Goal: Book appointment/travel/reservation

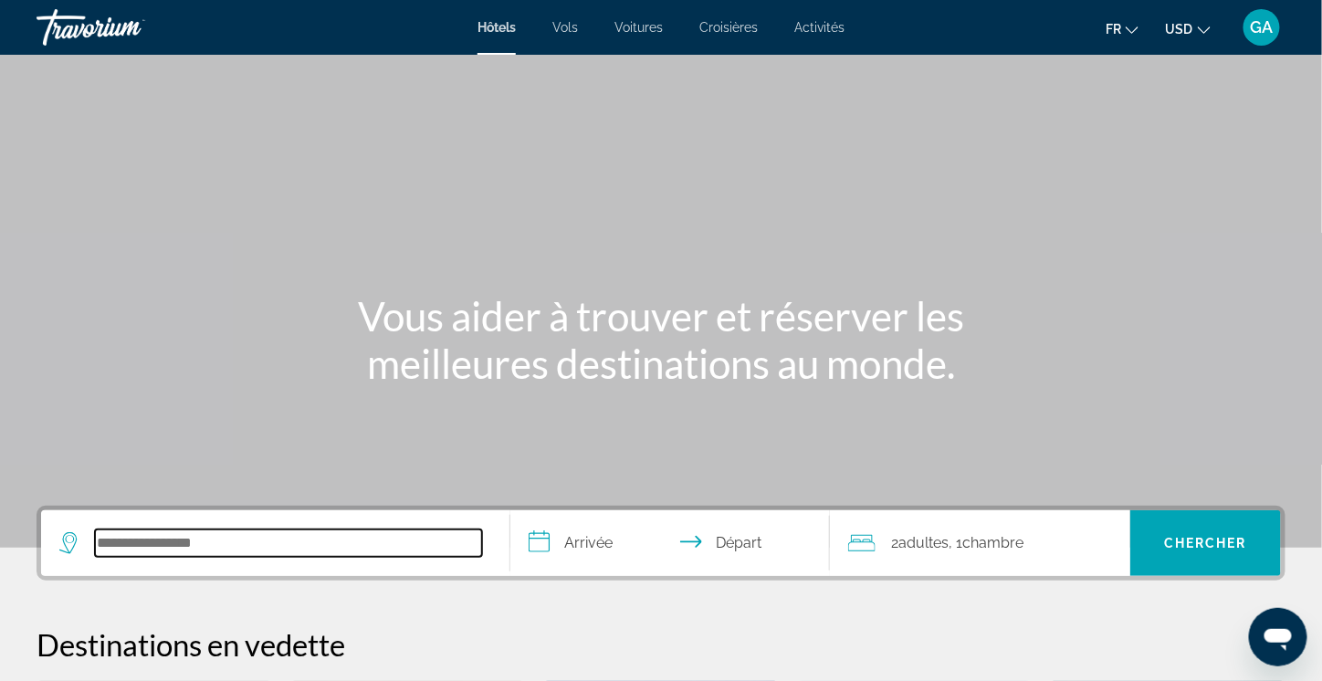
click at [300, 549] on input "Search hotel destination" at bounding box center [288, 542] width 387 height 27
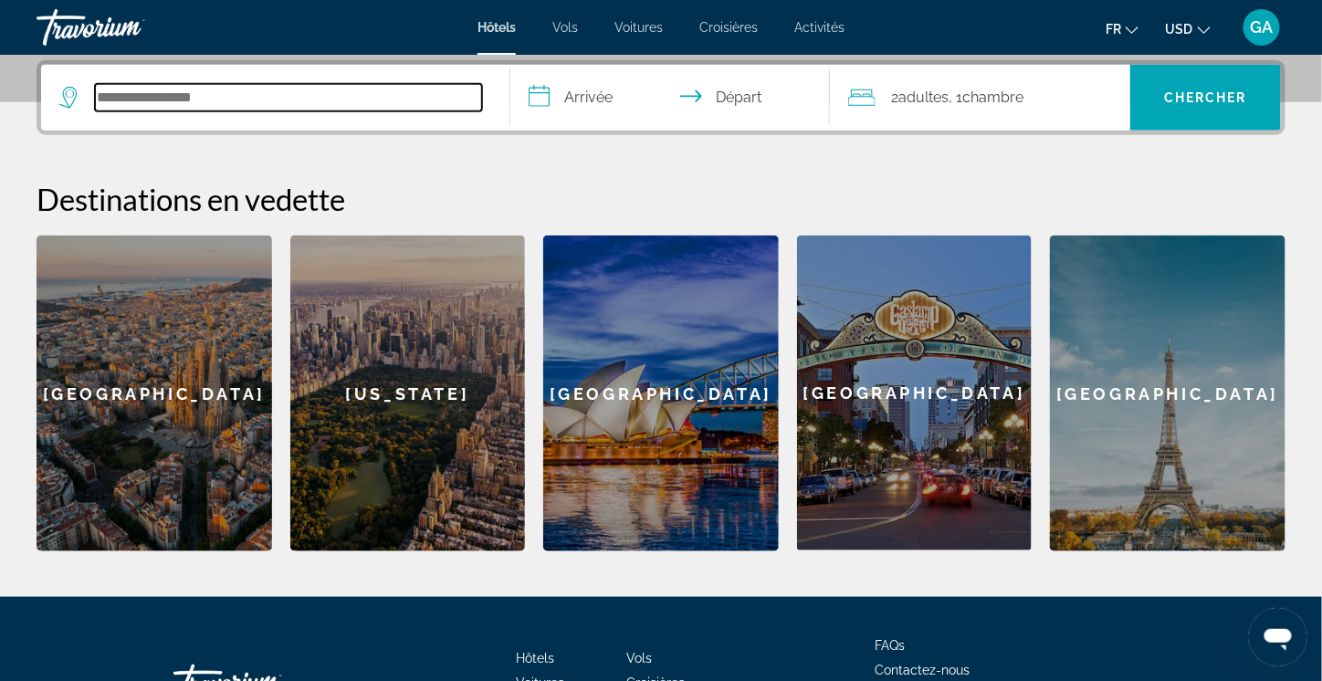
scroll to position [445, 0]
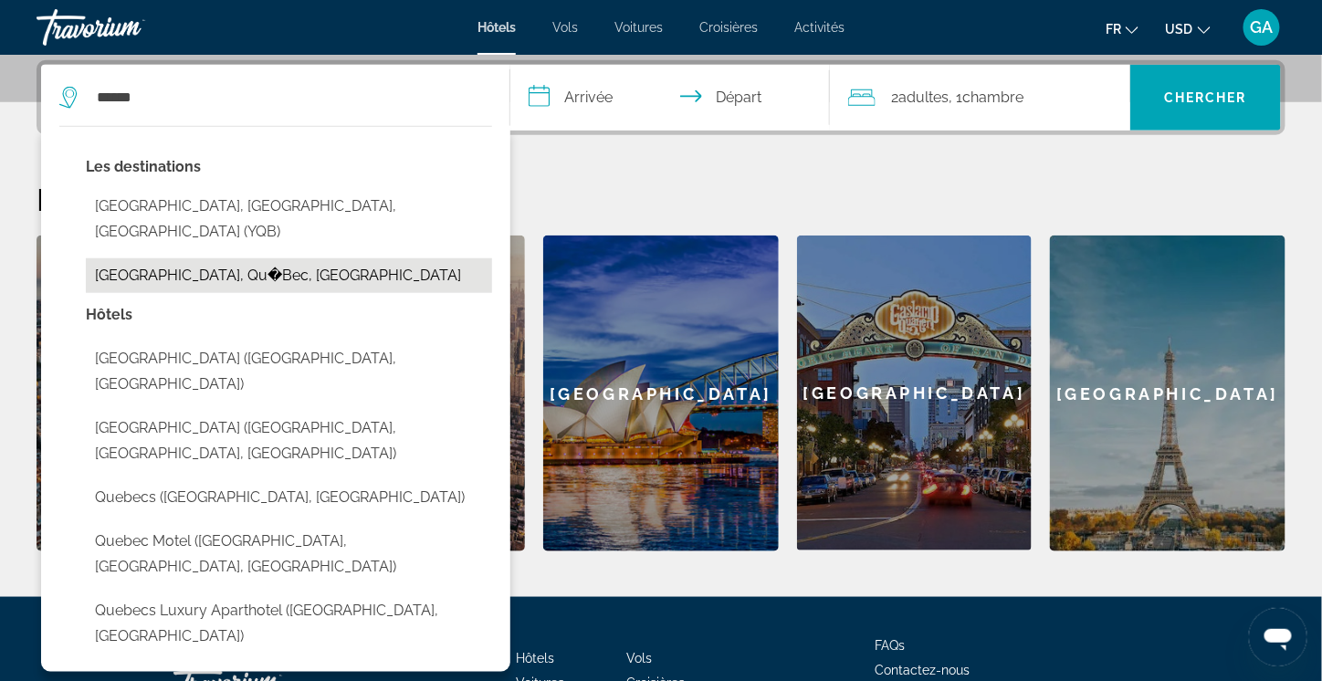
click at [227, 258] on button "Quebec, Qu�Bec, Canada" at bounding box center [289, 275] width 406 height 35
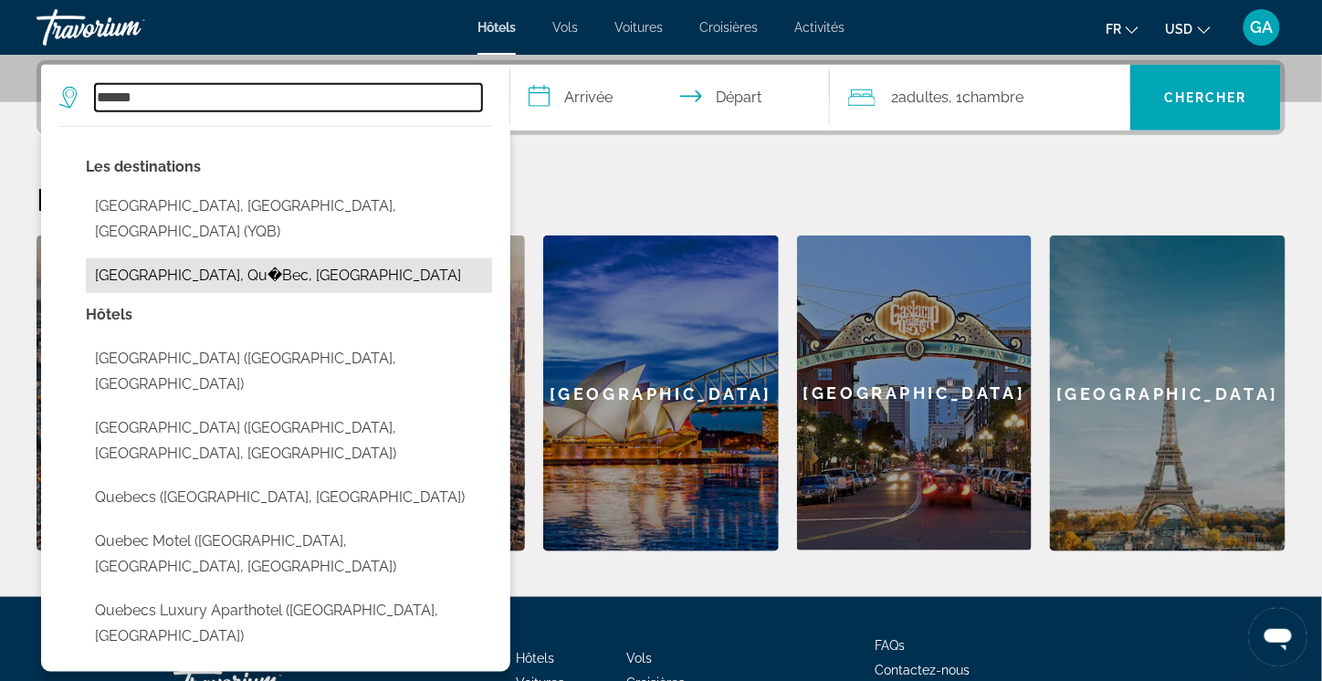
type input "**********"
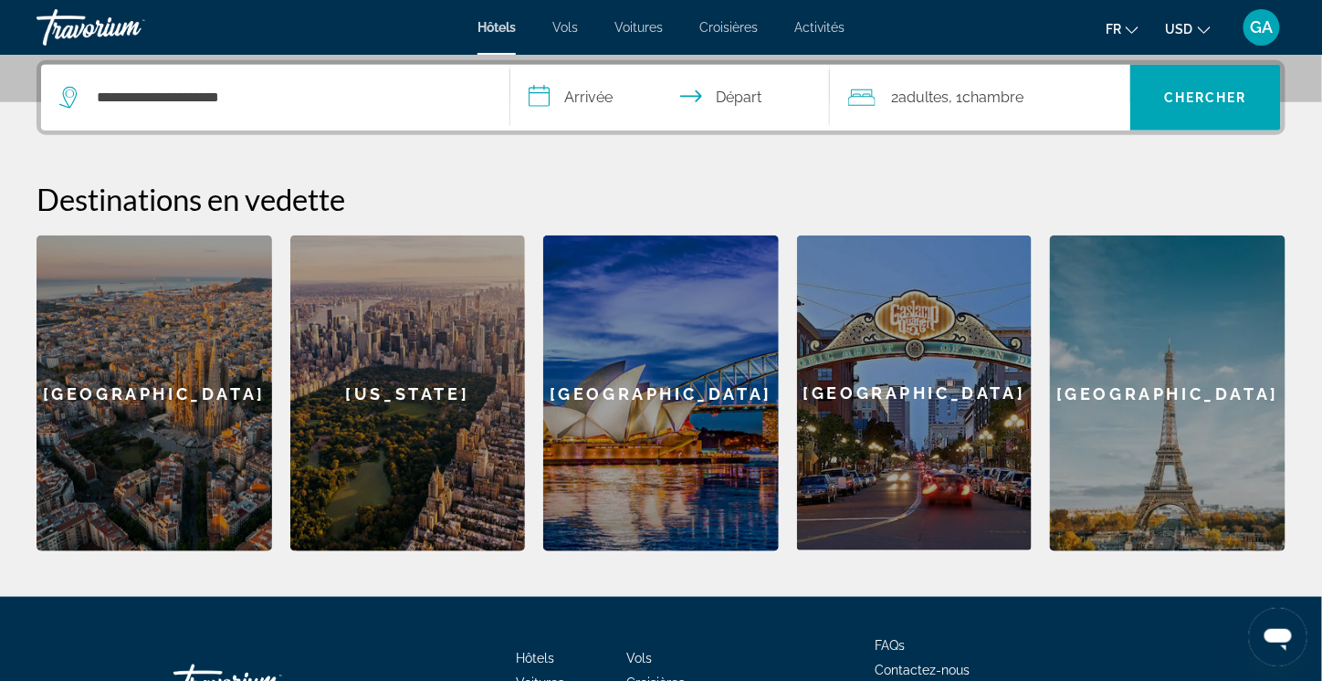
click at [581, 97] on input "**********" at bounding box center [673, 100] width 327 height 71
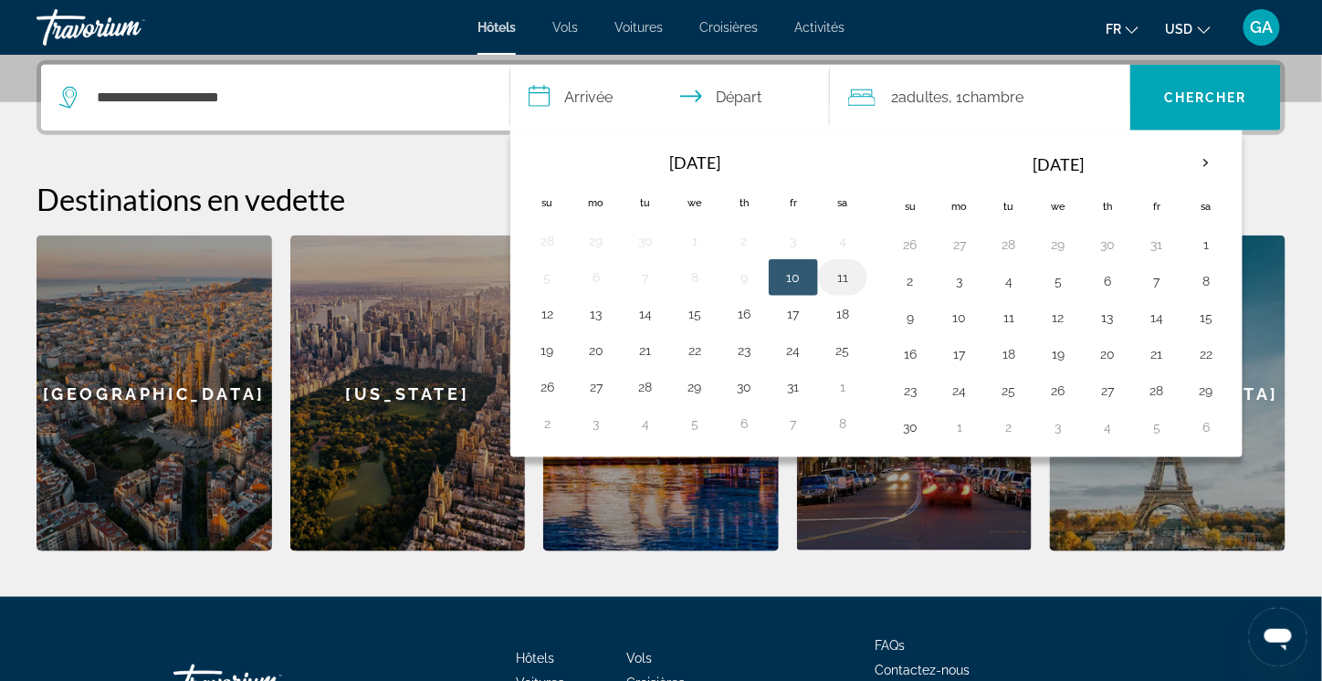
click at [838, 277] on button "11" at bounding box center [842, 278] width 29 height 26
click at [547, 309] on button "12" at bounding box center [546, 314] width 29 height 26
type input "**********"
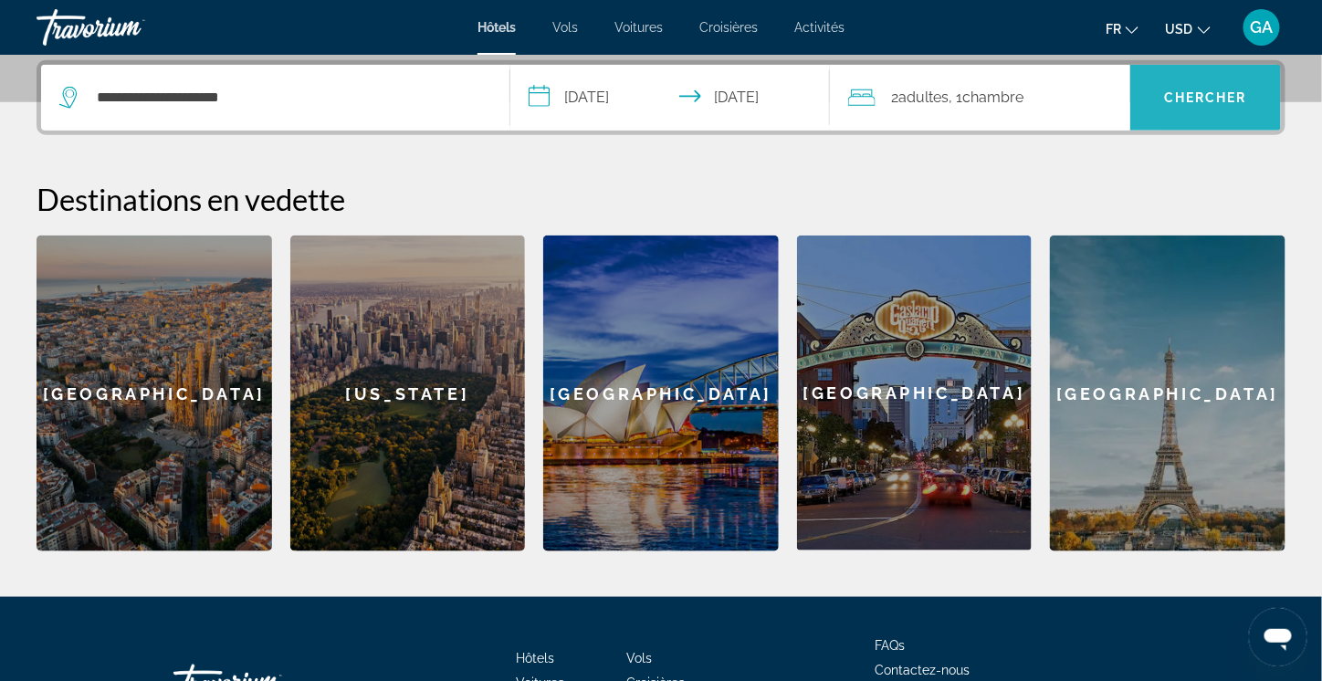
click at [1198, 95] on span "Chercher" at bounding box center [1205, 97] width 83 height 15
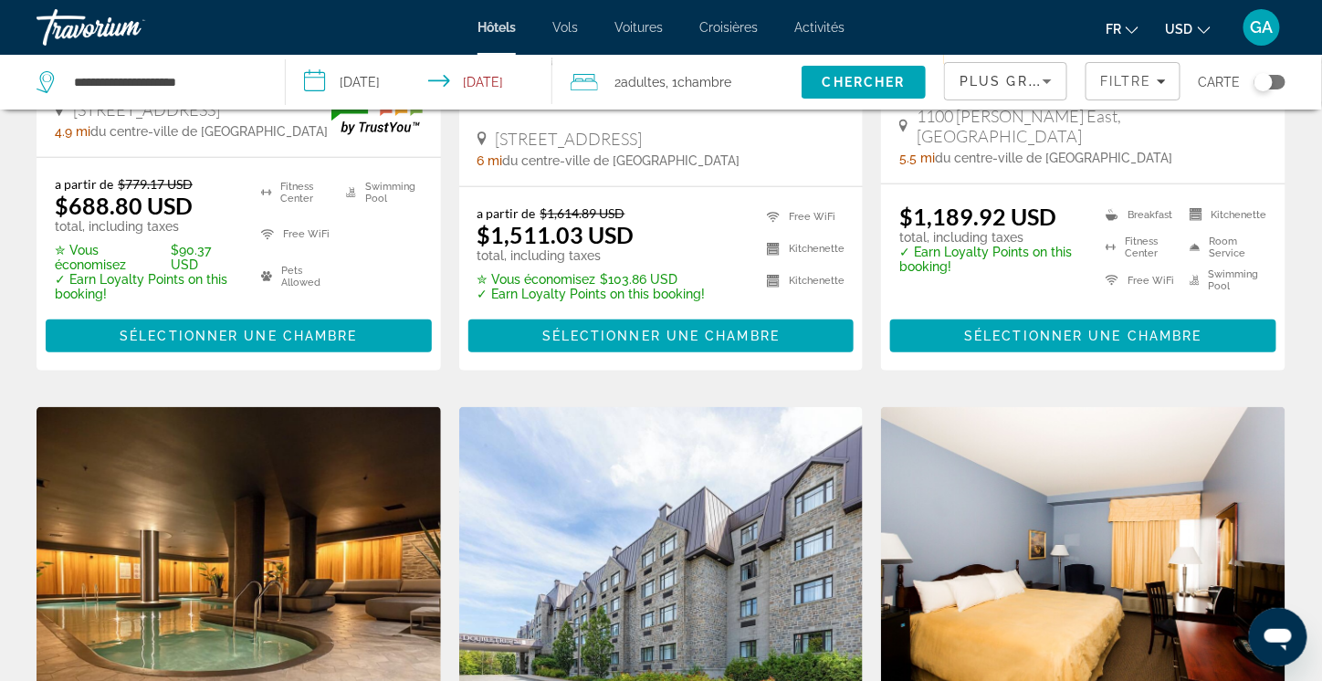
scroll to position [456, 0]
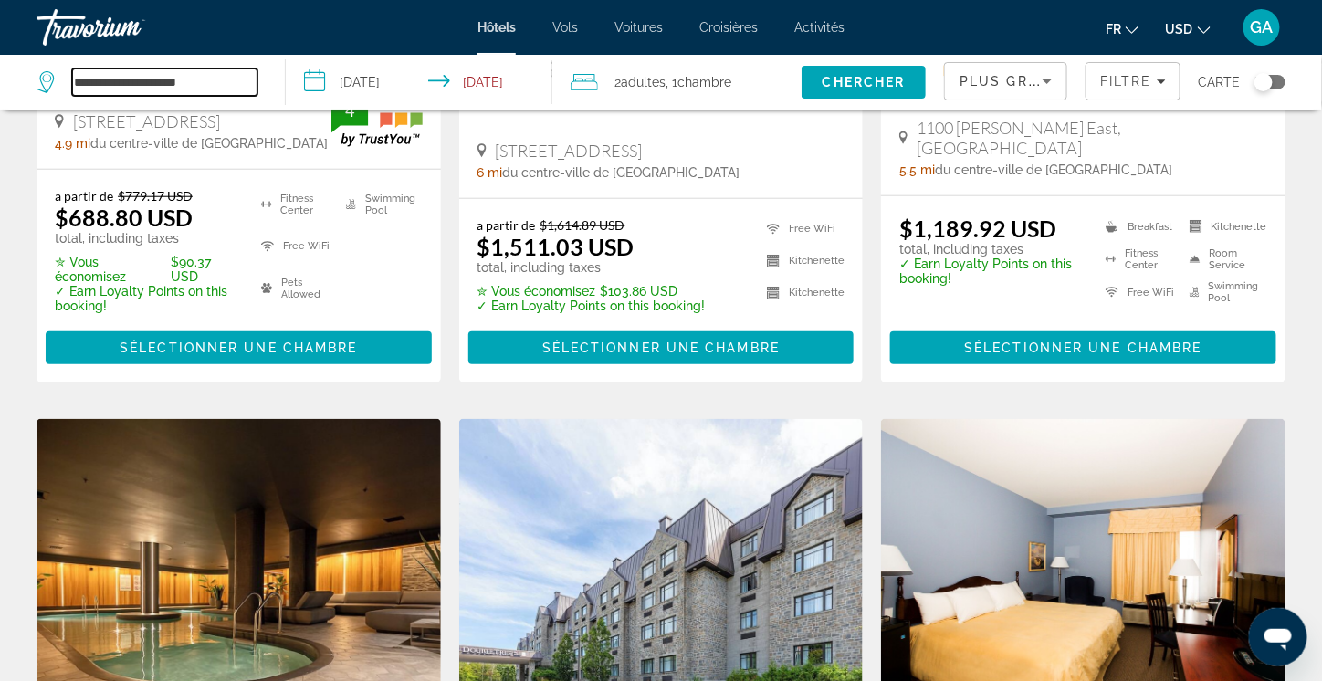
click at [199, 79] on input "**********" at bounding box center [164, 81] width 185 height 27
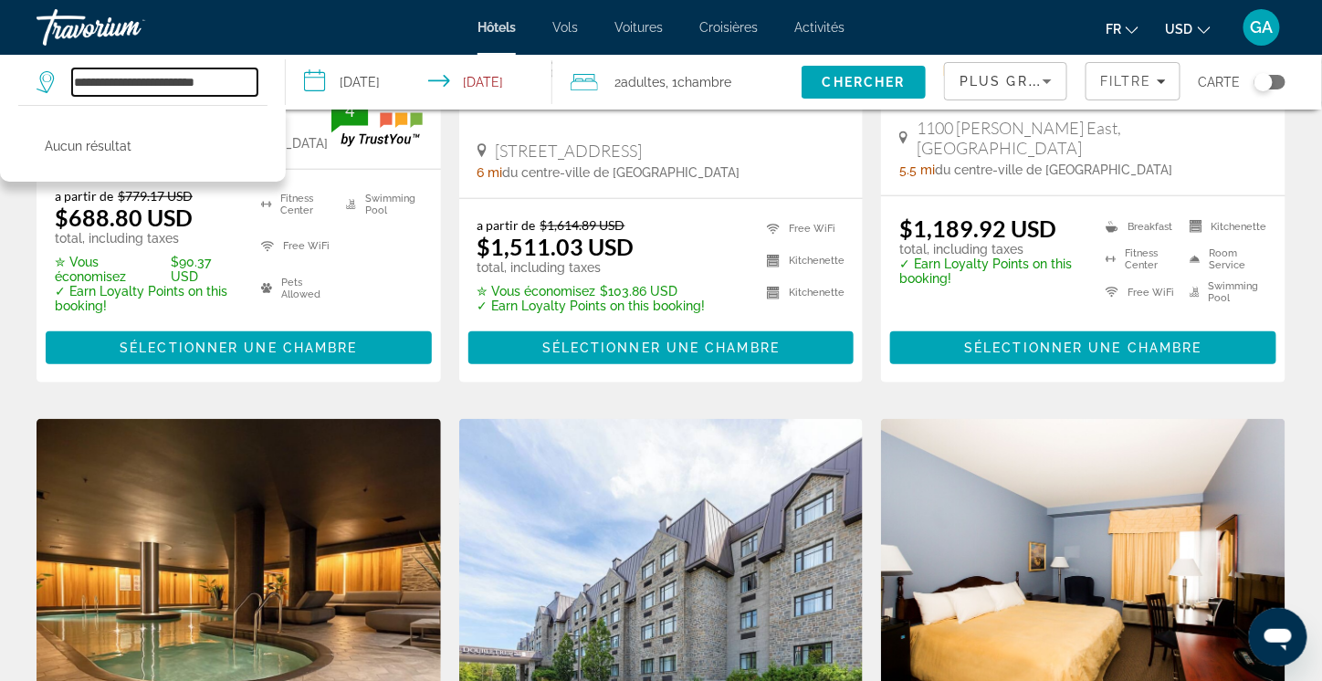
drag, startPoint x: 247, startPoint y: 83, endPoint x: 85, endPoint y: 87, distance: 162.5
click at [85, 87] on input "**********" at bounding box center [164, 81] width 185 height 27
type input "**"
drag, startPoint x: 96, startPoint y: 88, endPoint x: 17, endPoint y: 79, distance: 78.9
click at [17, 79] on app-destination-search "** Aucun résultat" at bounding box center [143, 82] width 286 height 55
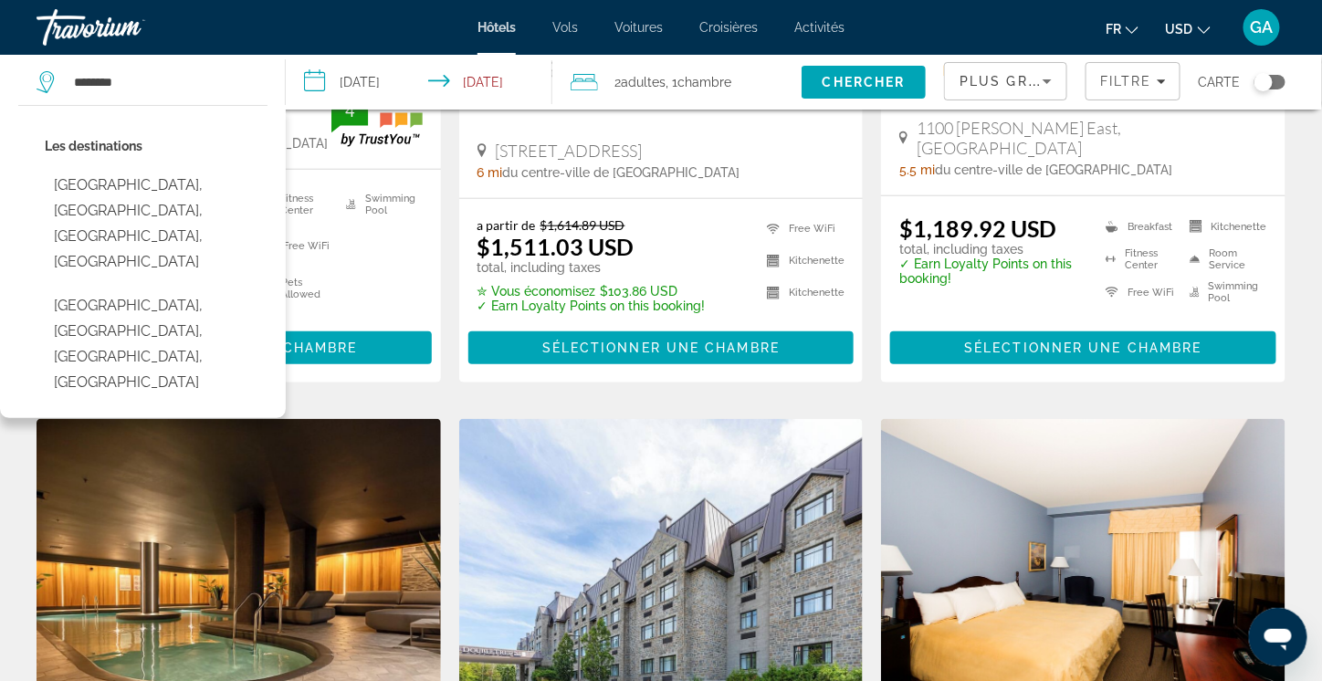
click at [191, 288] on button "Portneuf, Quebec, QC, Canada" at bounding box center [156, 343] width 223 height 111
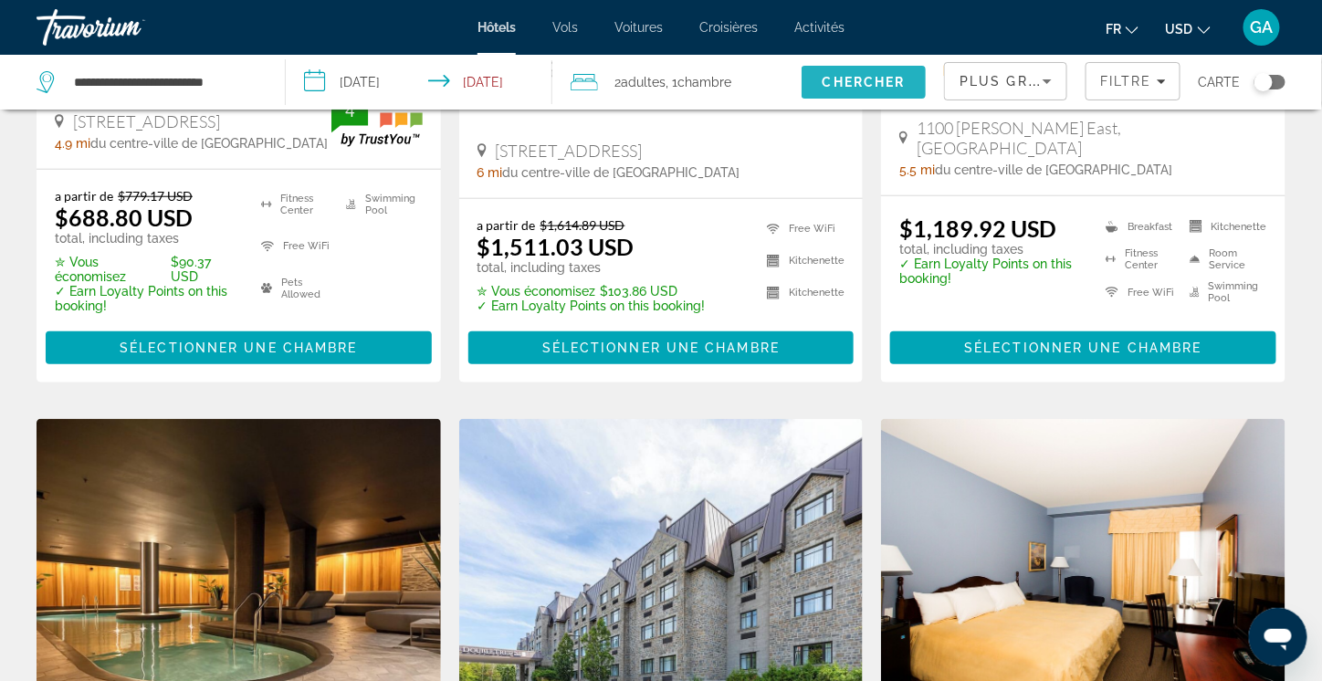
click at [858, 78] on span "Chercher" at bounding box center [863, 82] width 83 height 15
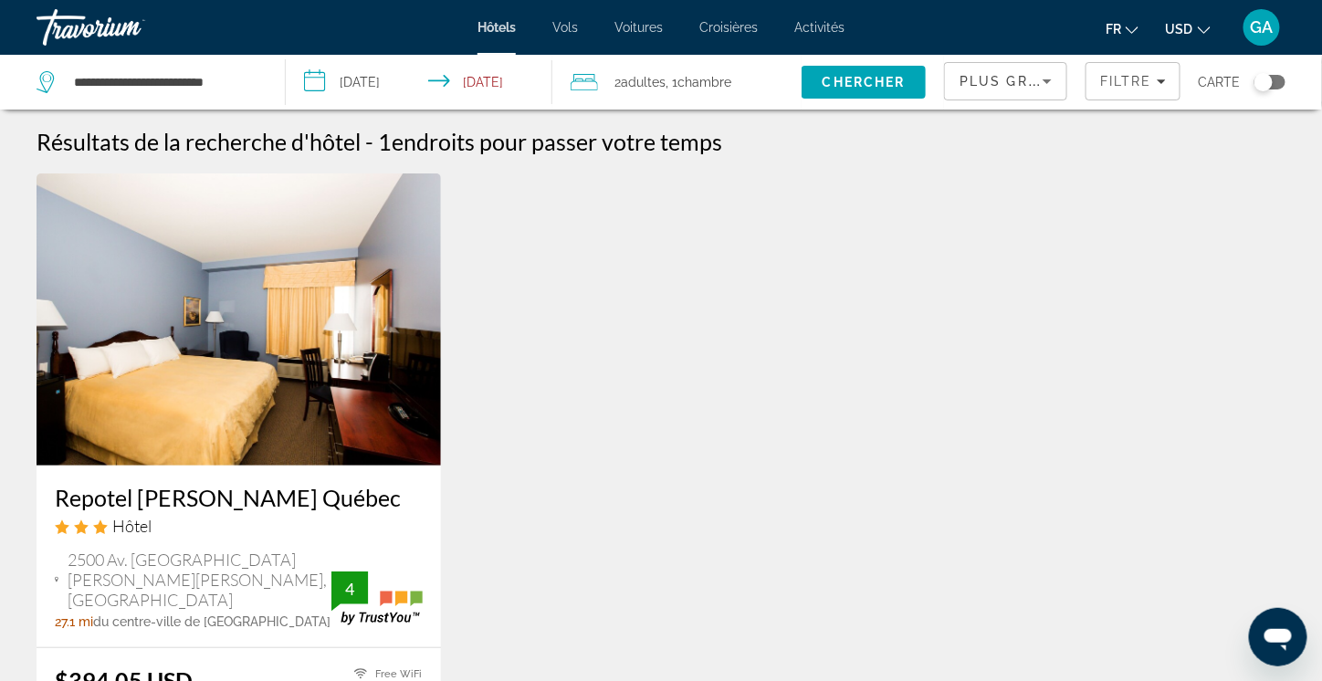
click at [1270, 83] on div "Toggle map" at bounding box center [1263, 82] width 18 height 18
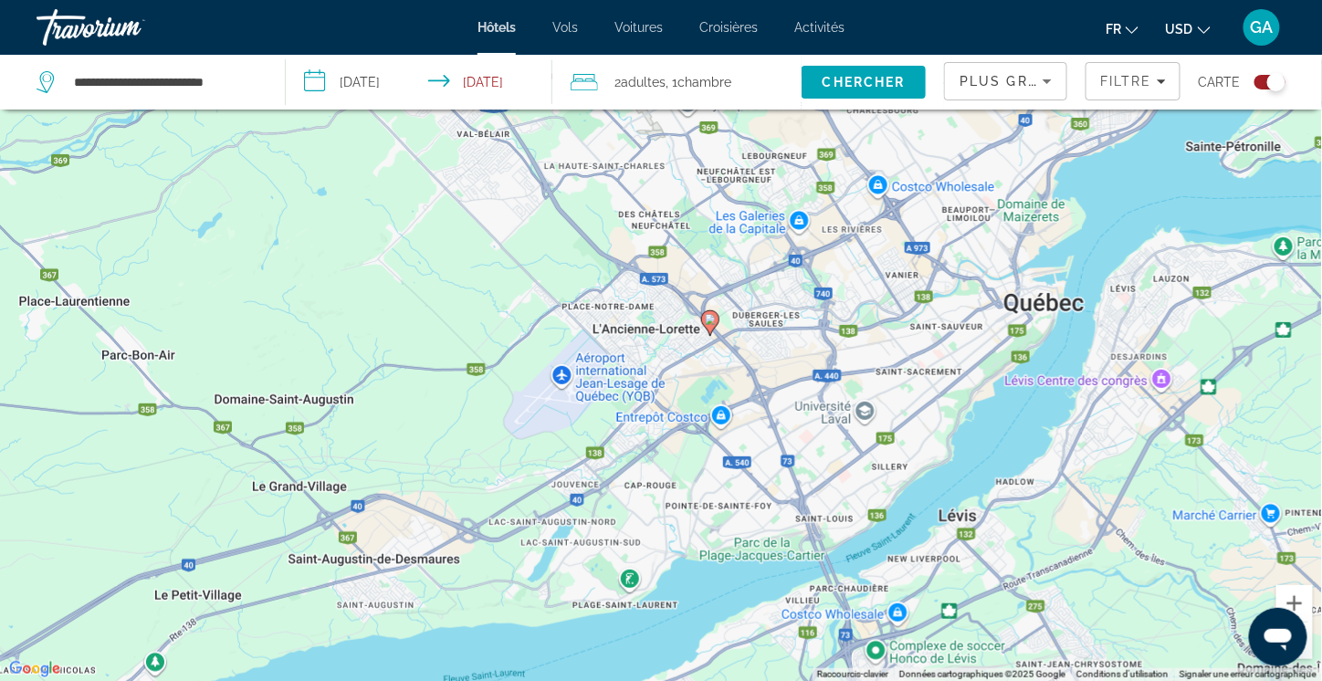
drag, startPoint x: 796, startPoint y: 477, endPoint x: 807, endPoint y: 377, distance: 101.0
click at [807, 378] on div "Pour activer le glissement du marqueur avec le clavier, appuyez sur Alt+Entrée.…" at bounding box center [661, 340] width 1322 height 681
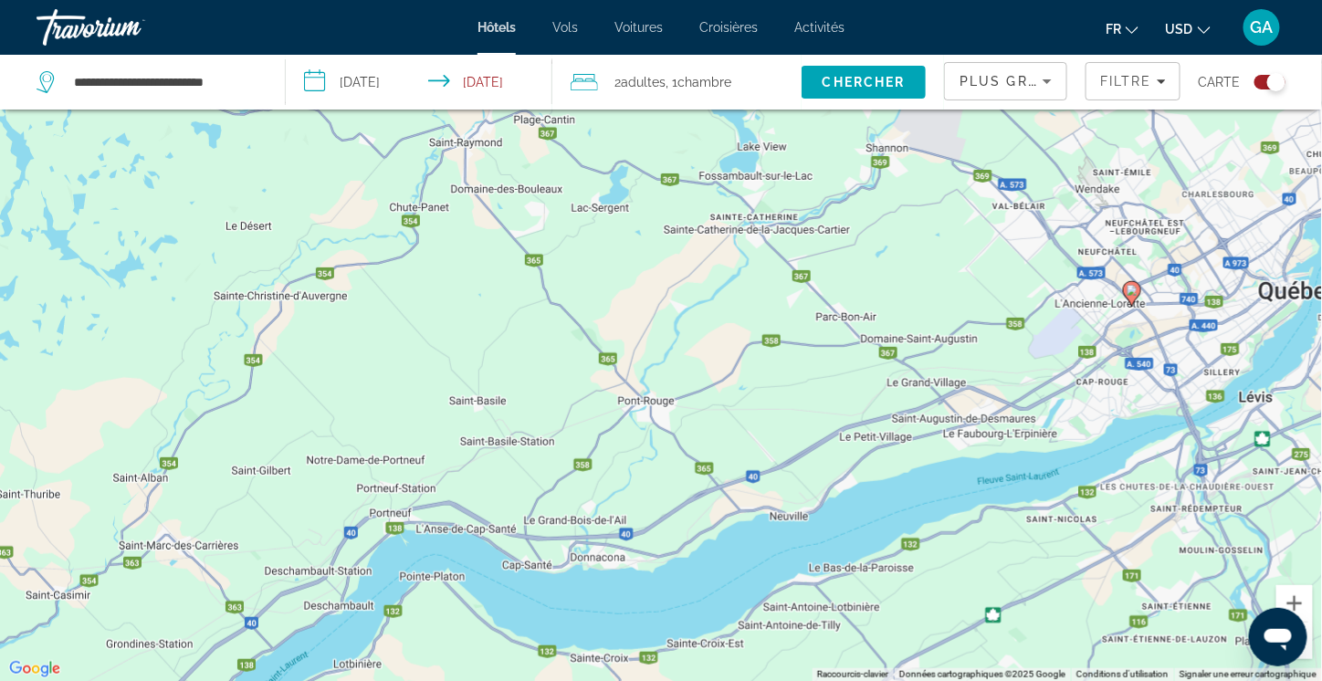
drag, startPoint x: 581, startPoint y: 406, endPoint x: 929, endPoint y: 343, distance: 353.4
click at [929, 343] on div "Pour activer le glissement du marqueur avec le clavier, appuyez sur Alt+Entrée.…" at bounding box center [661, 340] width 1322 height 681
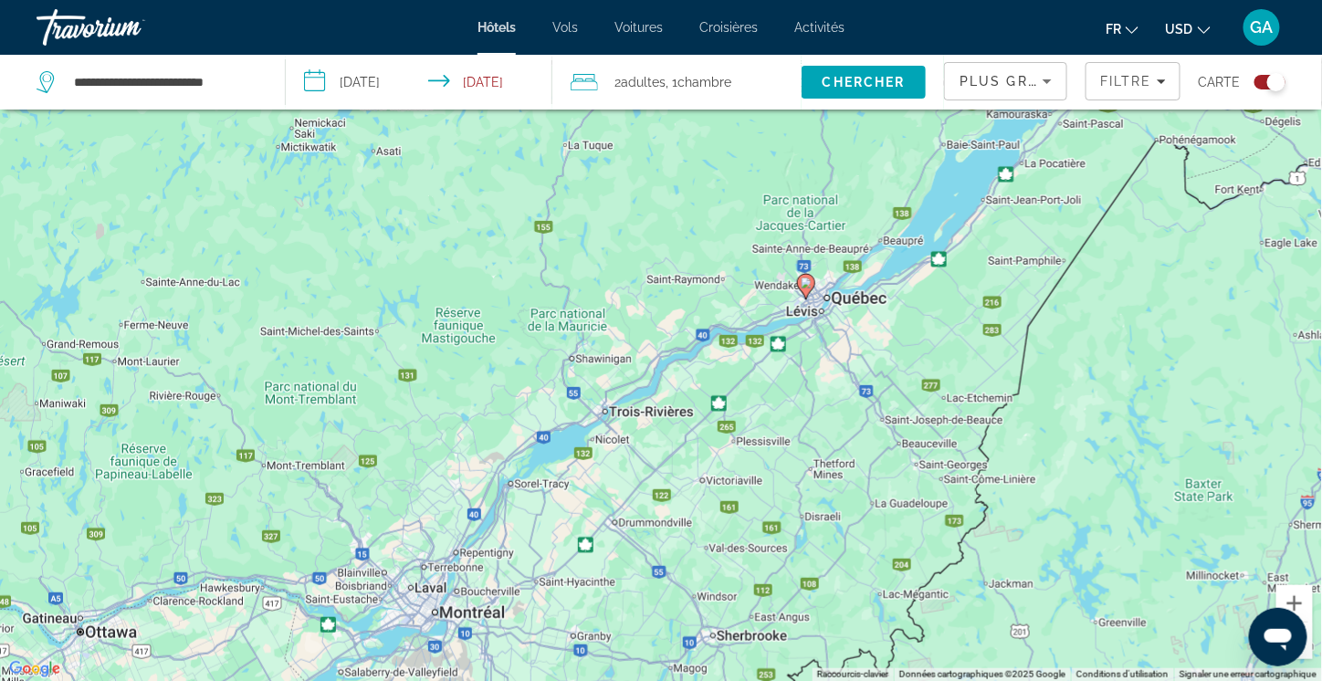
drag, startPoint x: 888, startPoint y: 481, endPoint x: 795, endPoint y: 399, distance: 124.2
click at [795, 399] on div "Pour activer le glissement du marqueur avec le clavier, appuyez sur Alt+Entrée.…" at bounding box center [661, 340] width 1322 height 681
click at [191, 84] on input "**********" at bounding box center [164, 81] width 185 height 27
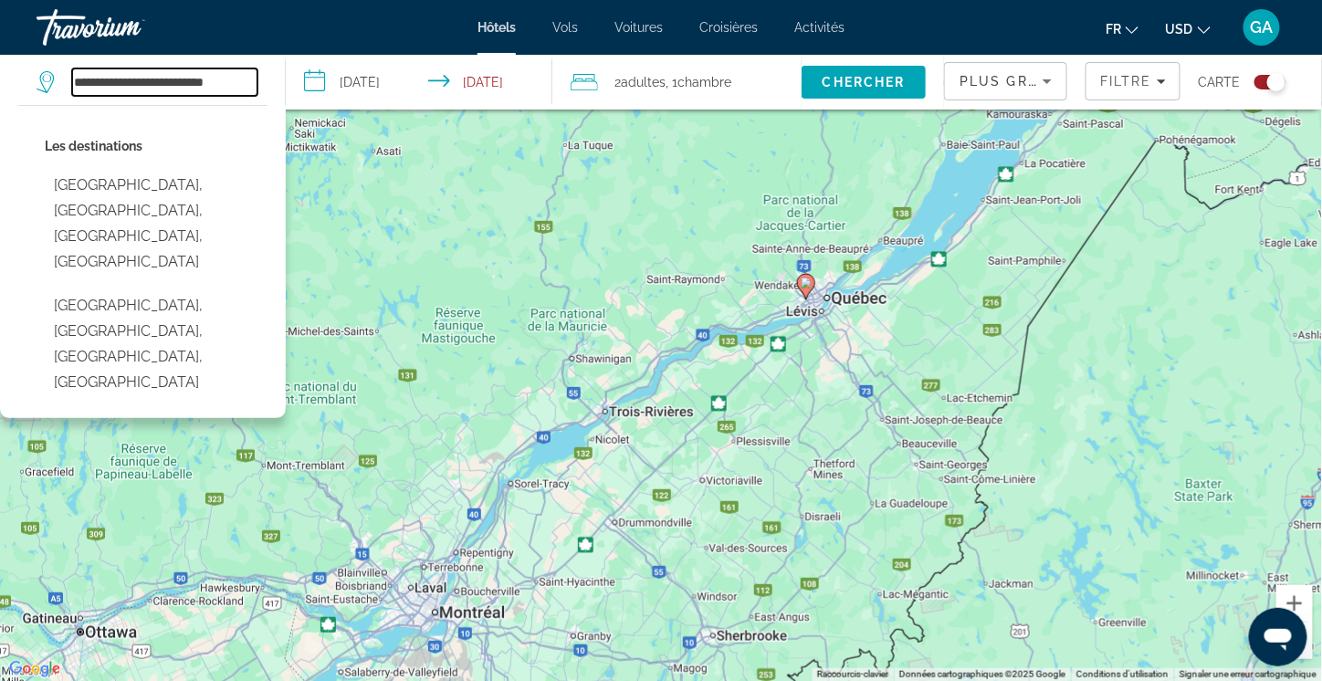
drag, startPoint x: 183, startPoint y: 82, endPoint x: 45, endPoint y: 80, distance: 138.8
click at [45, 80] on div "**********" at bounding box center [147, 81] width 221 height 27
type input "**********"
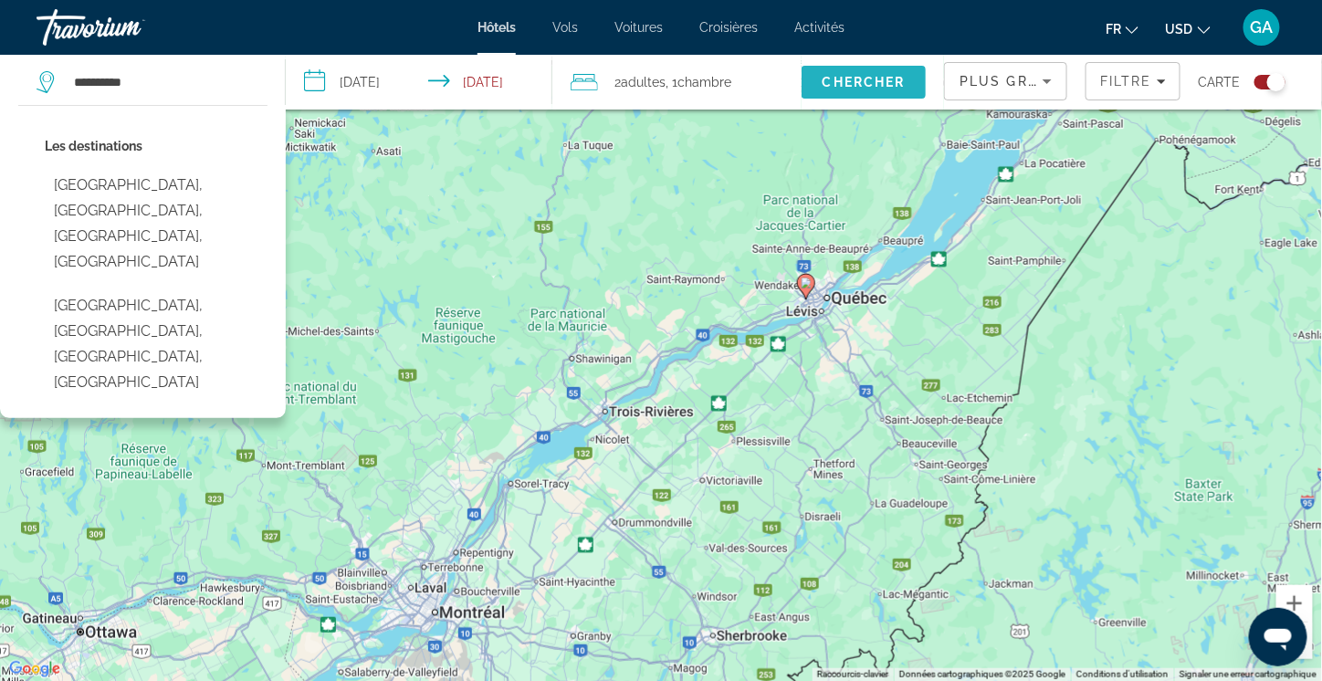
click at [851, 81] on span "Chercher" at bounding box center [863, 82] width 83 height 15
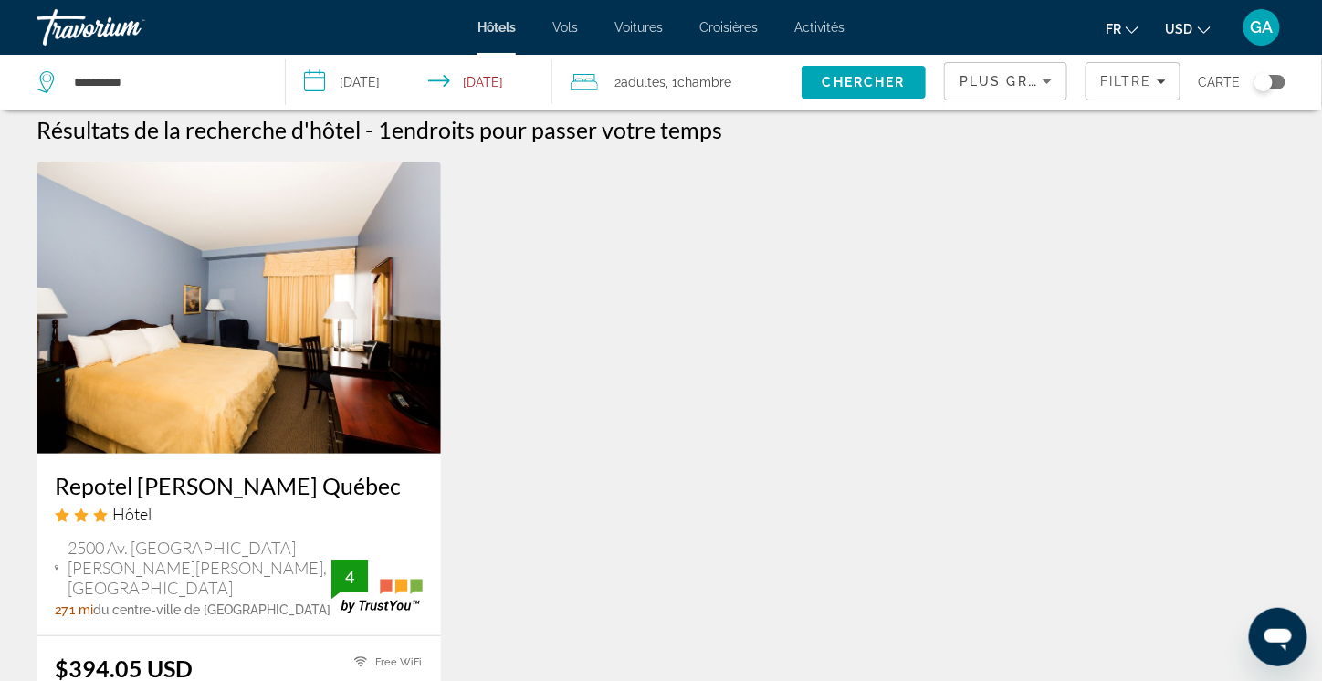
scroll to position [0, 0]
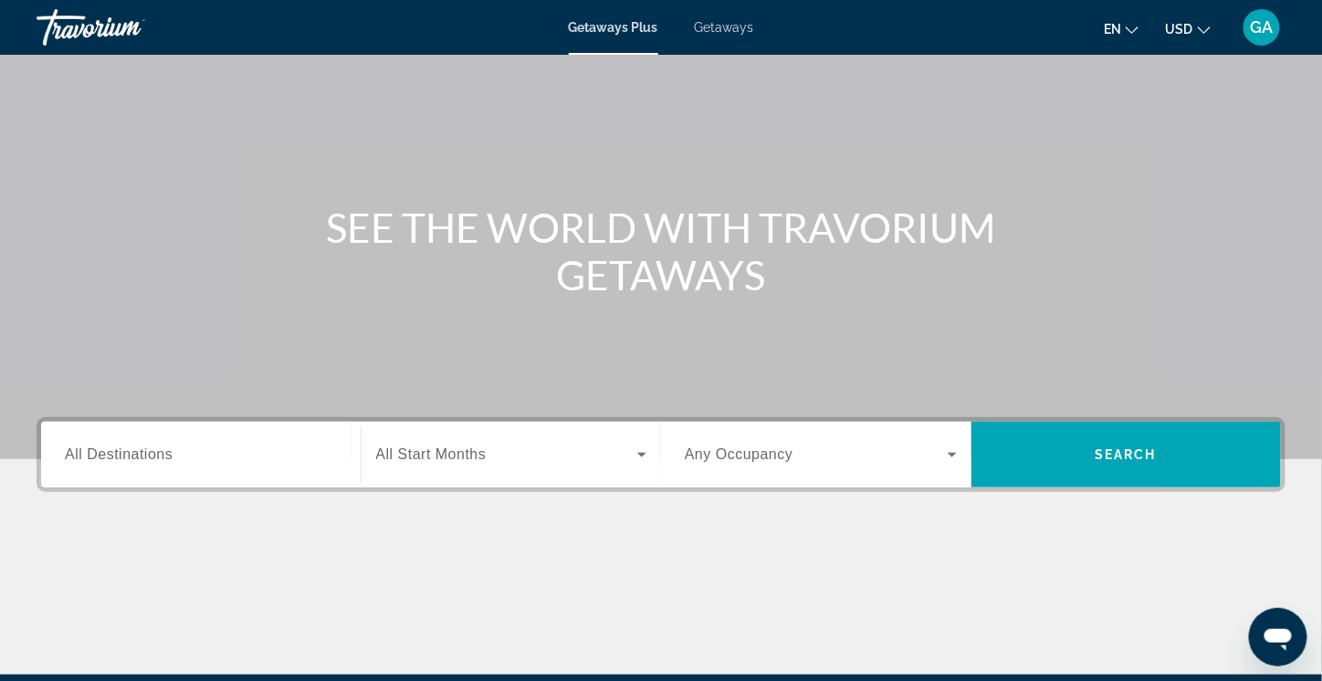
scroll to position [91, 0]
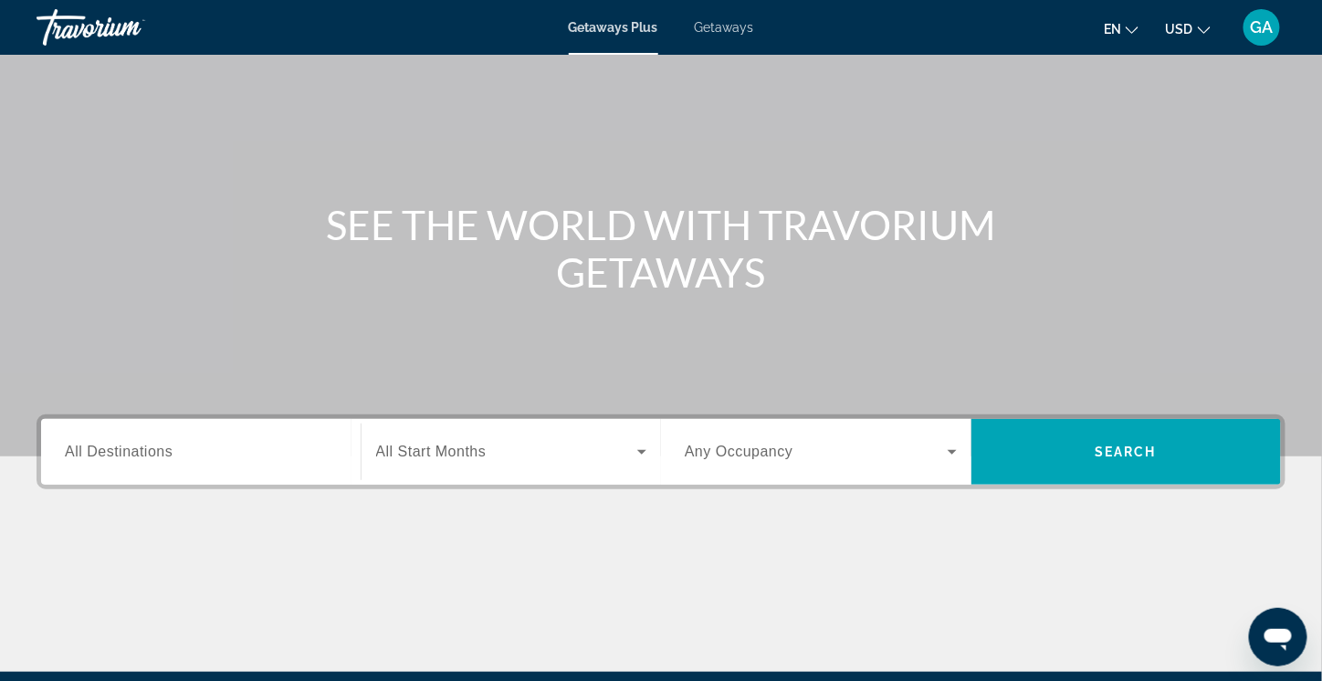
click at [221, 443] on input "Destination All Destinations" at bounding box center [201, 453] width 272 height 22
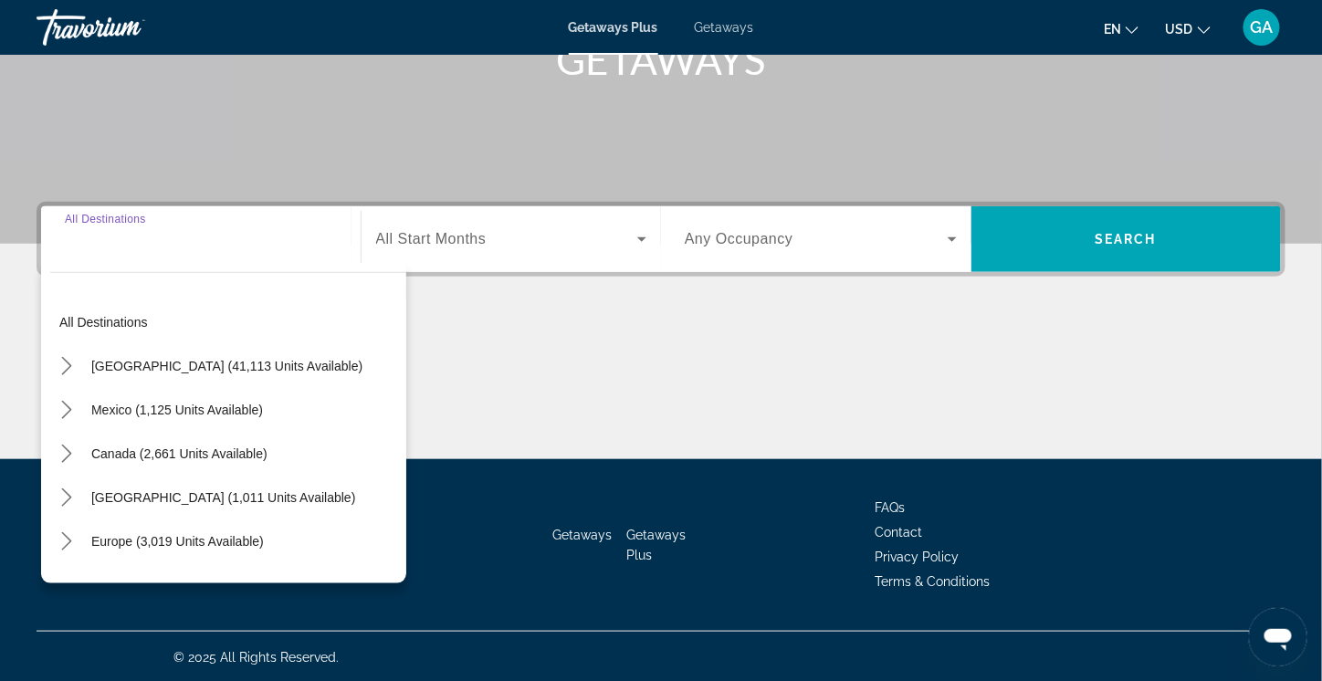
scroll to position [304, 0]
click at [216, 448] on span "Canada (2,661 units available)" at bounding box center [179, 453] width 176 height 15
type input "**********"
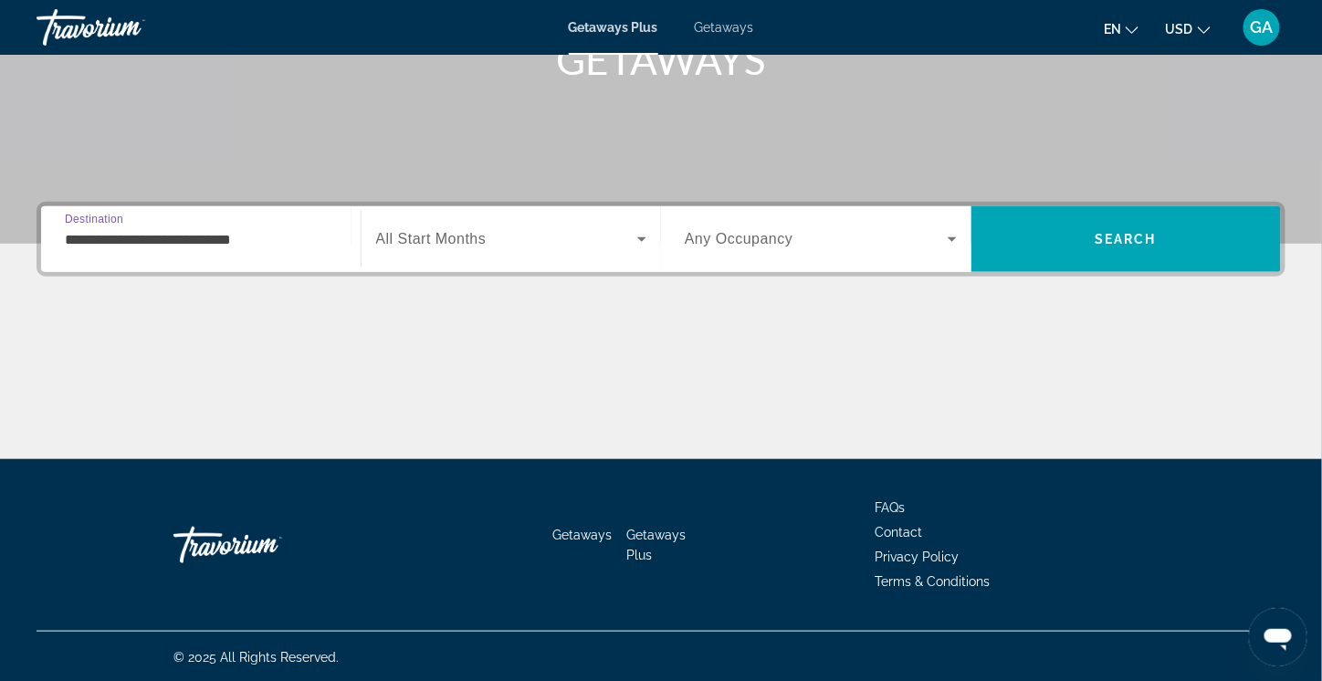
click at [500, 232] on span "Search widget" at bounding box center [507, 239] width 262 height 22
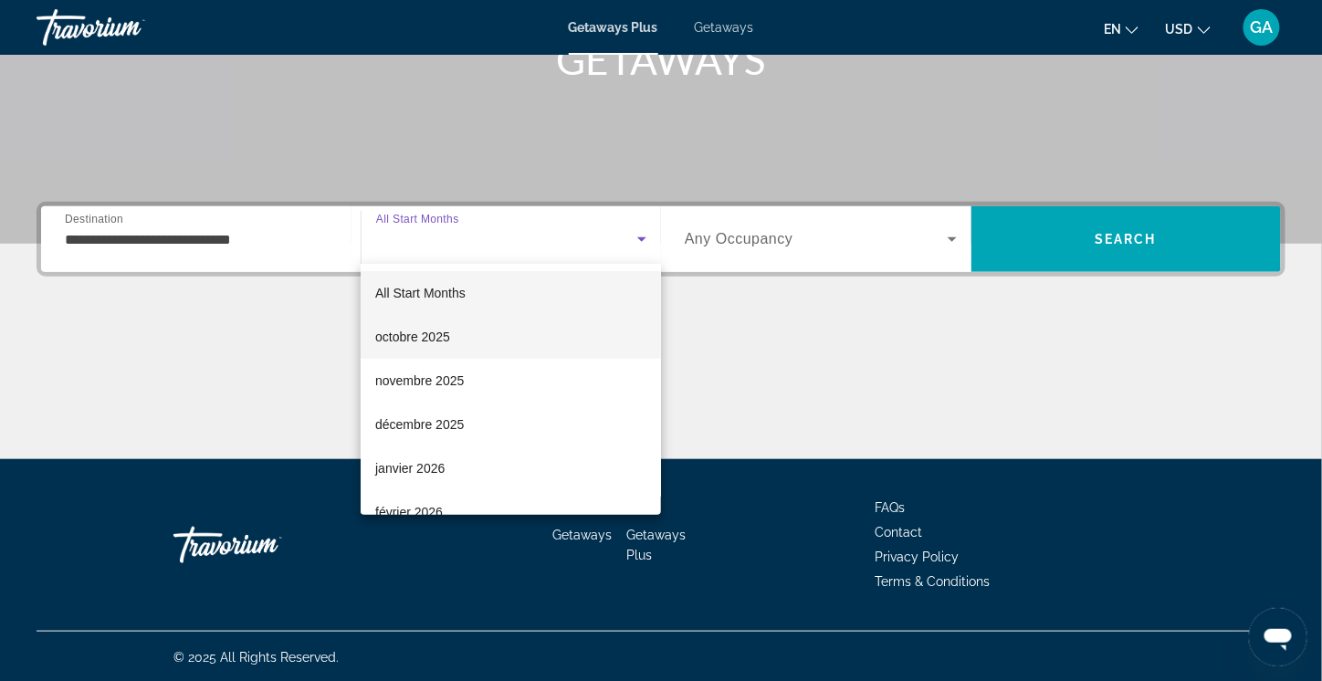
click at [434, 335] on span "octobre 2025" at bounding box center [412, 337] width 75 height 22
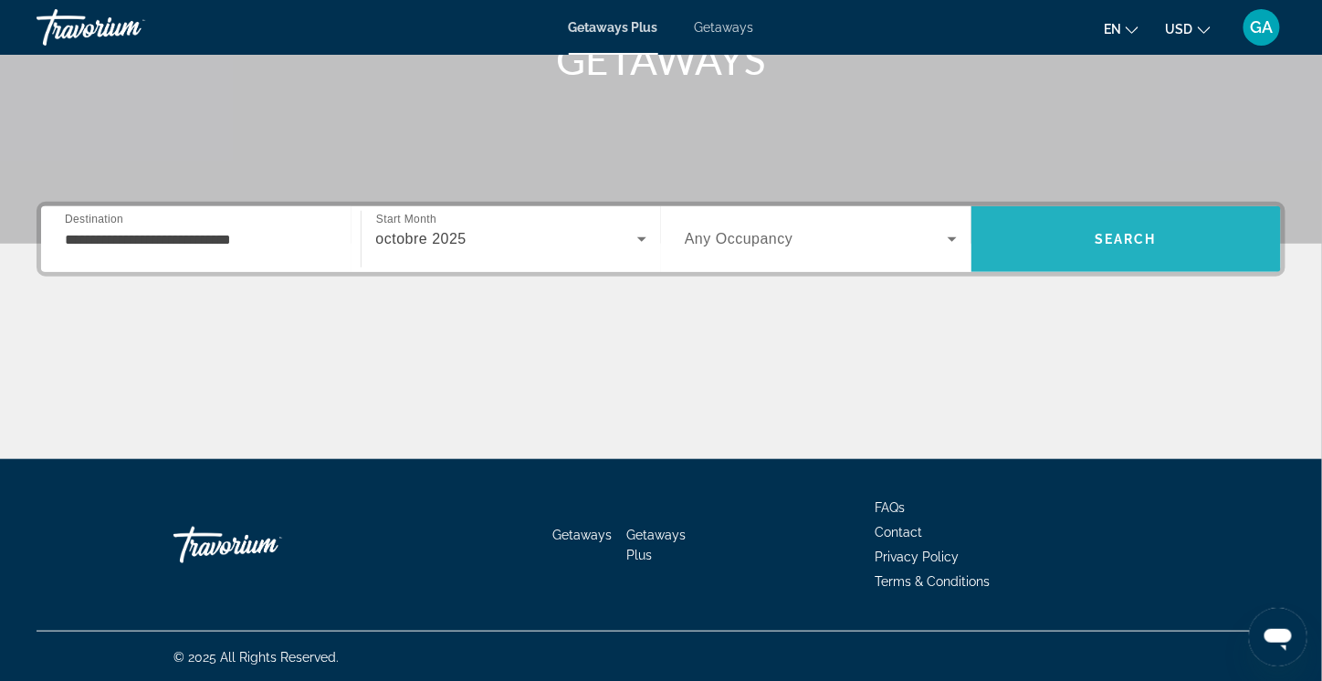
click at [1115, 237] on span "Search" at bounding box center [1125, 239] width 62 height 15
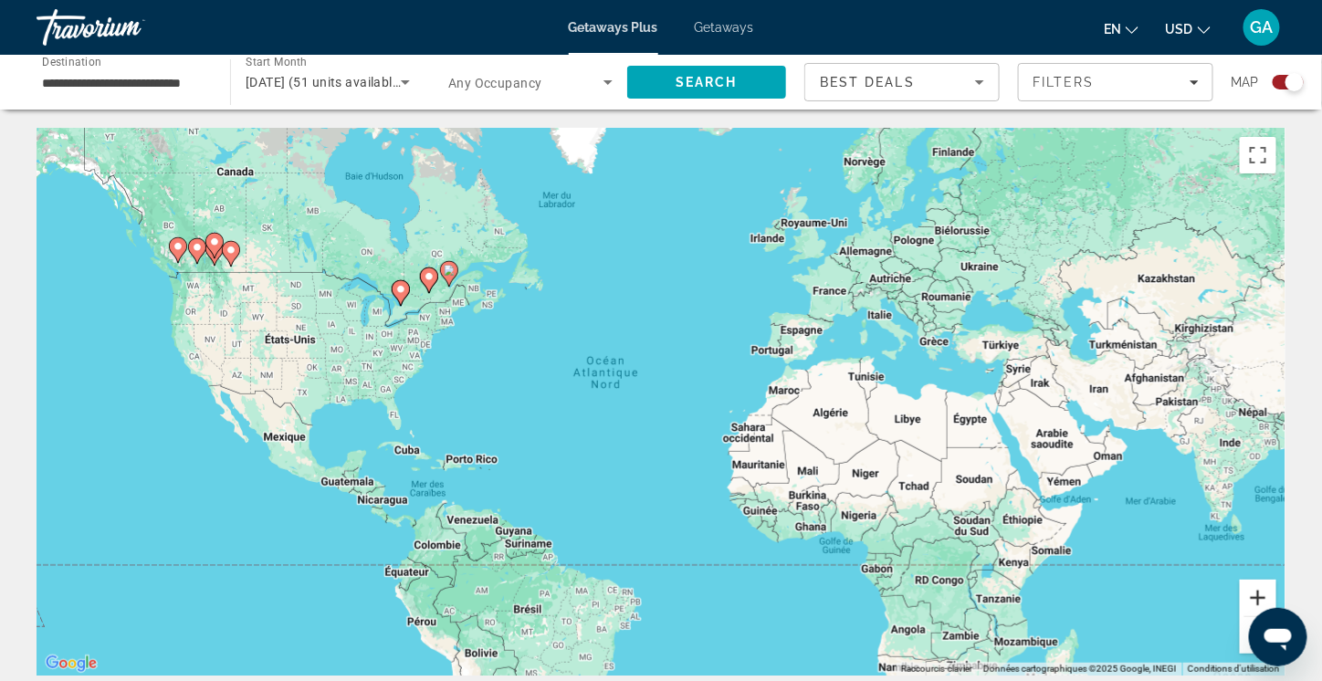
click at [1262, 591] on button "Zoom avant" at bounding box center [1258, 598] width 37 height 37
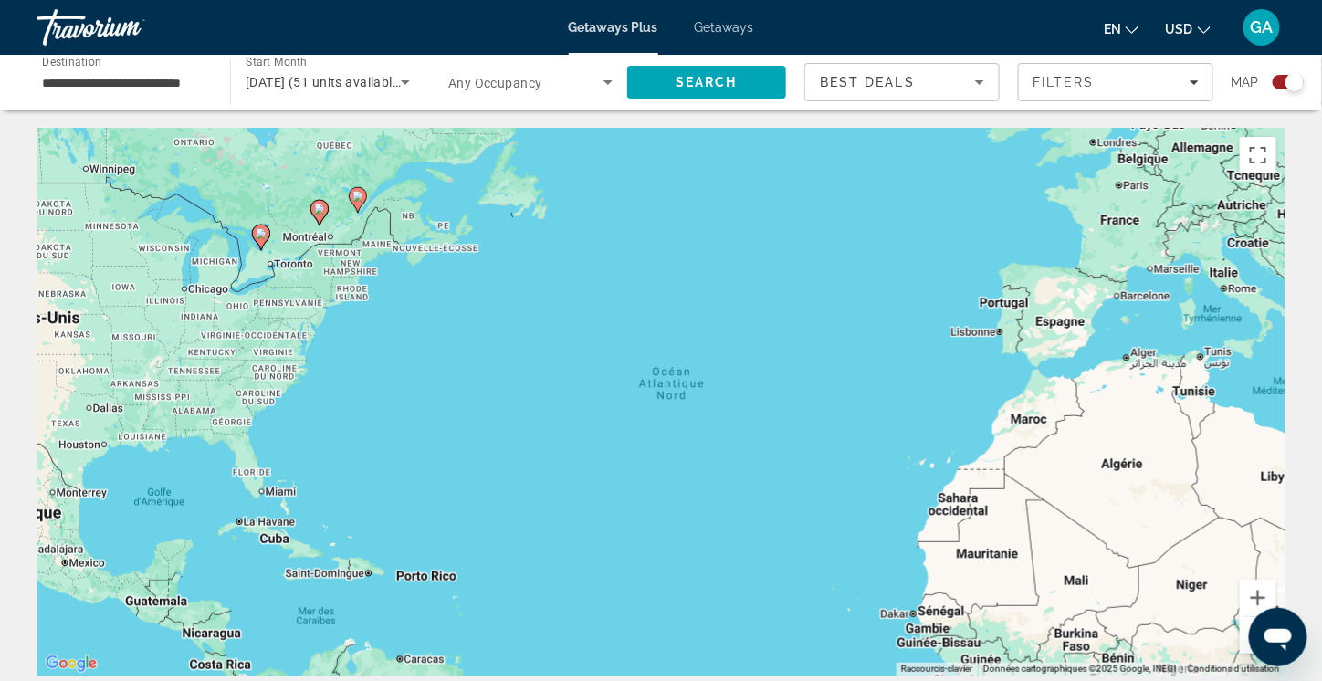
drag, startPoint x: 548, startPoint y: 354, endPoint x: 954, endPoint y: 501, distance: 432.0
click at [973, 508] on div "Pour activer le glissement du marqueur avec le clavier, appuyez sur Alt+Entrée.…" at bounding box center [661, 402] width 1249 height 548
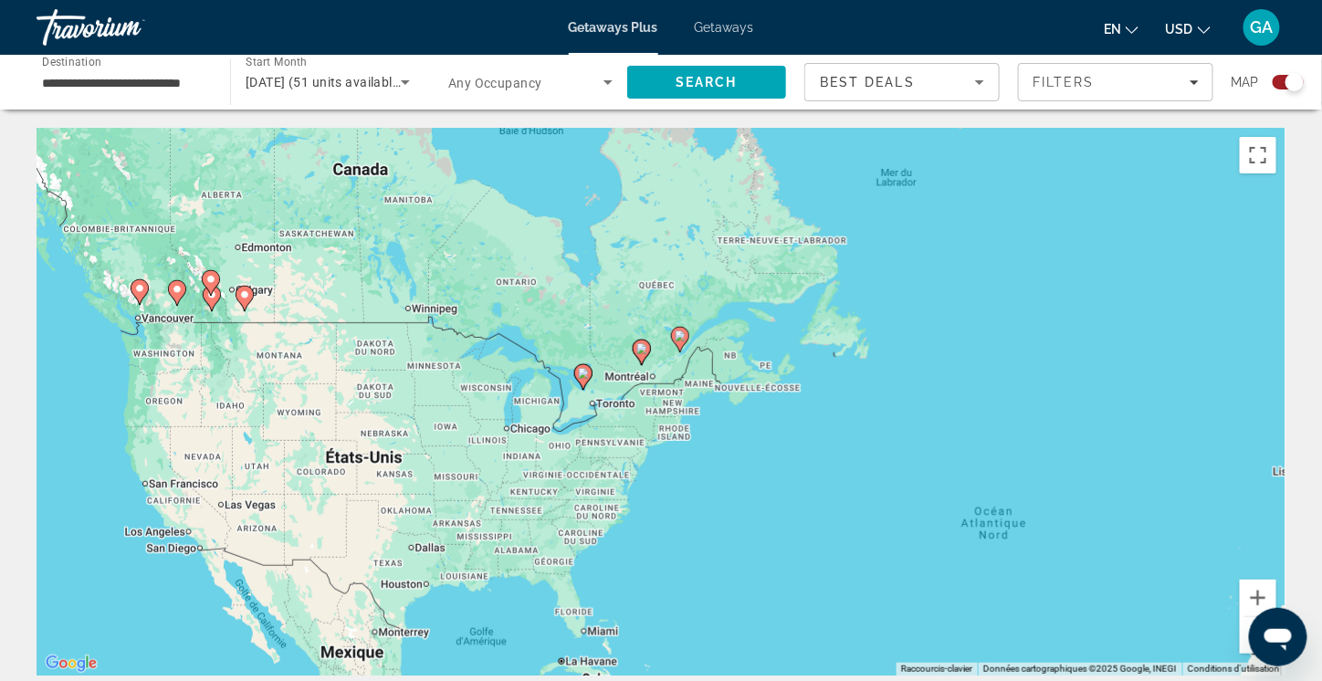
drag, startPoint x: 803, startPoint y: 431, endPoint x: 824, endPoint y: 465, distance: 39.8
click at [824, 465] on div "Pour activer le glissement du marqueur avec le clavier, appuyez sur Alt+Entrée.…" at bounding box center [661, 402] width 1249 height 548
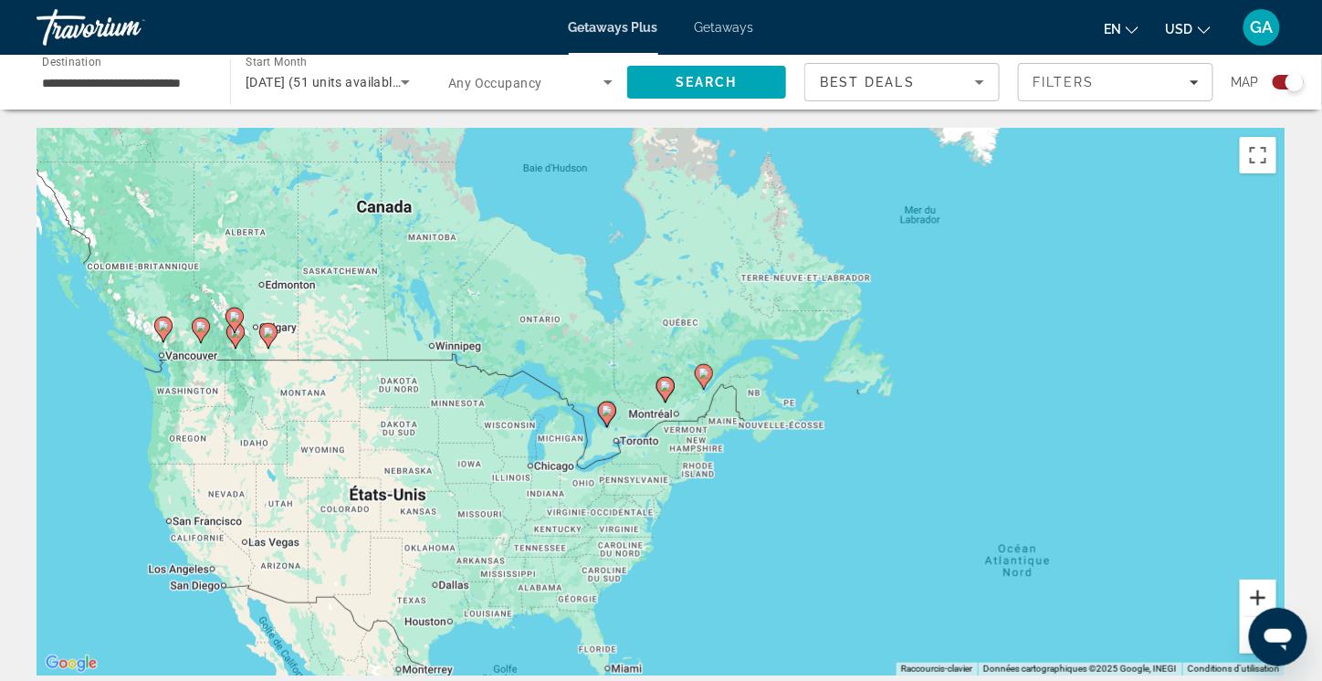
click at [1257, 602] on button "Zoom avant" at bounding box center [1258, 598] width 37 height 37
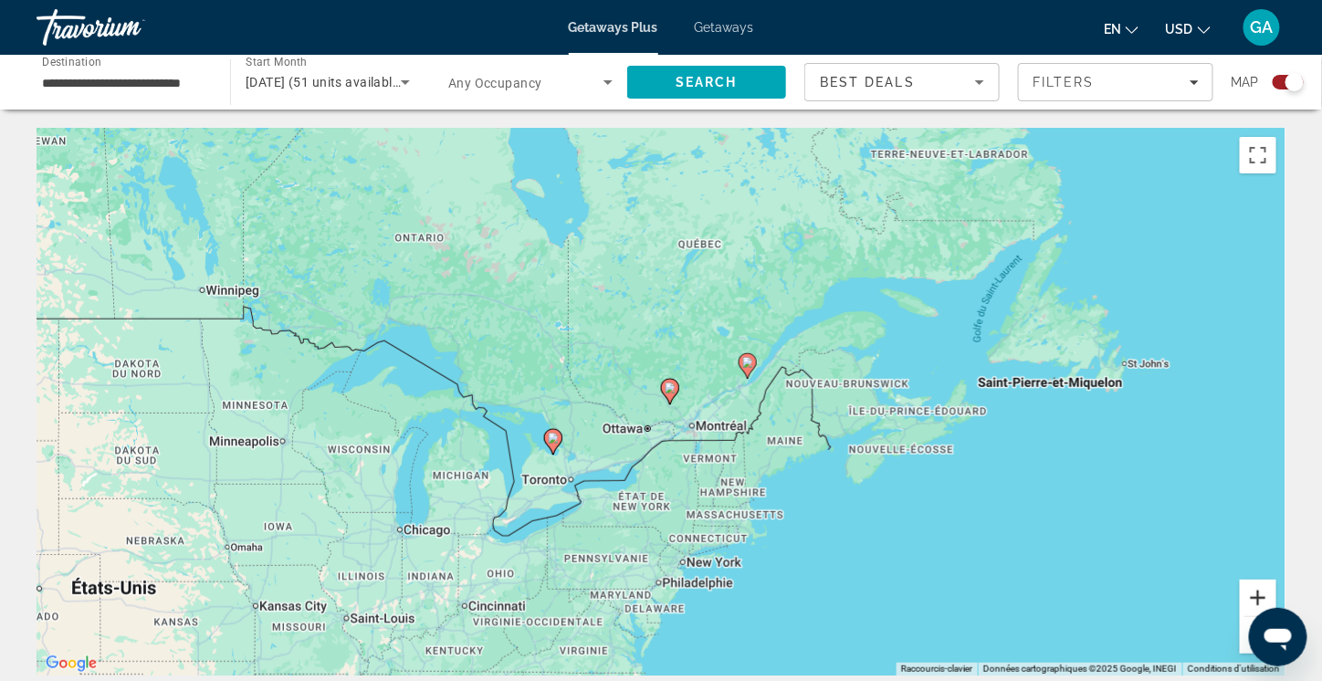
click at [1264, 594] on button "Zoom avant" at bounding box center [1258, 598] width 37 height 37
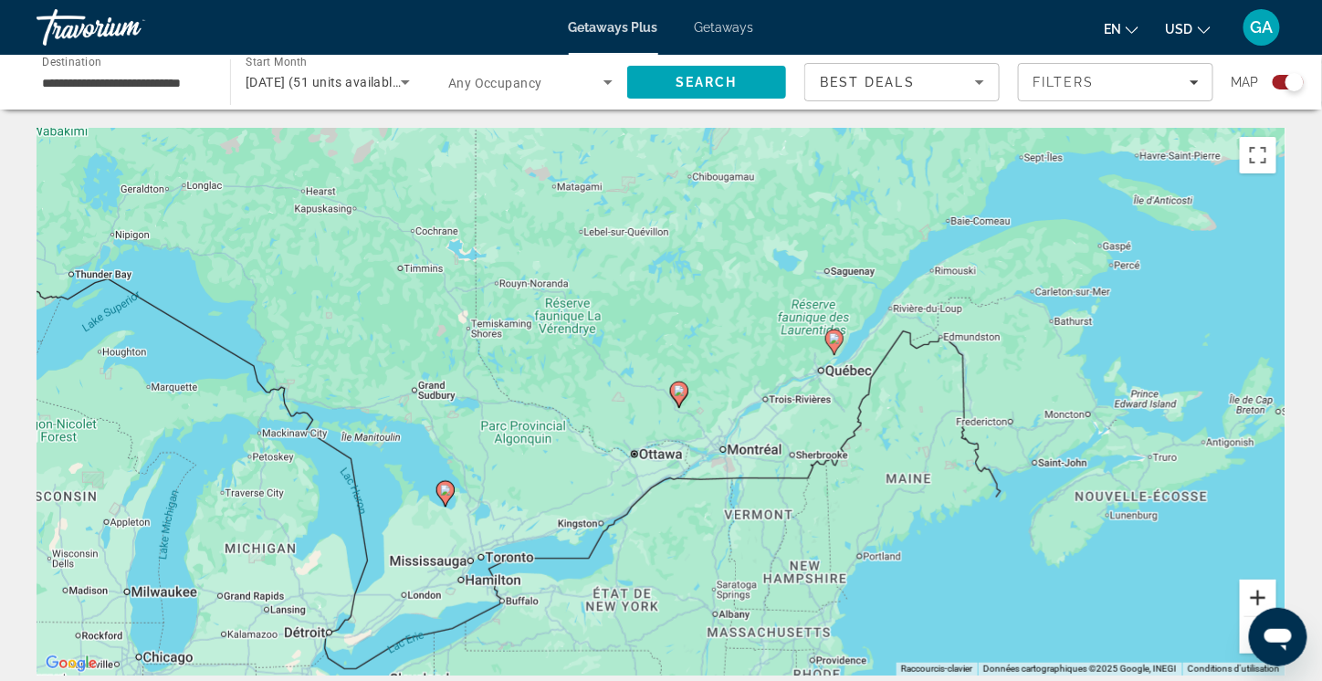
click at [1264, 594] on button "Zoom avant" at bounding box center [1258, 598] width 37 height 37
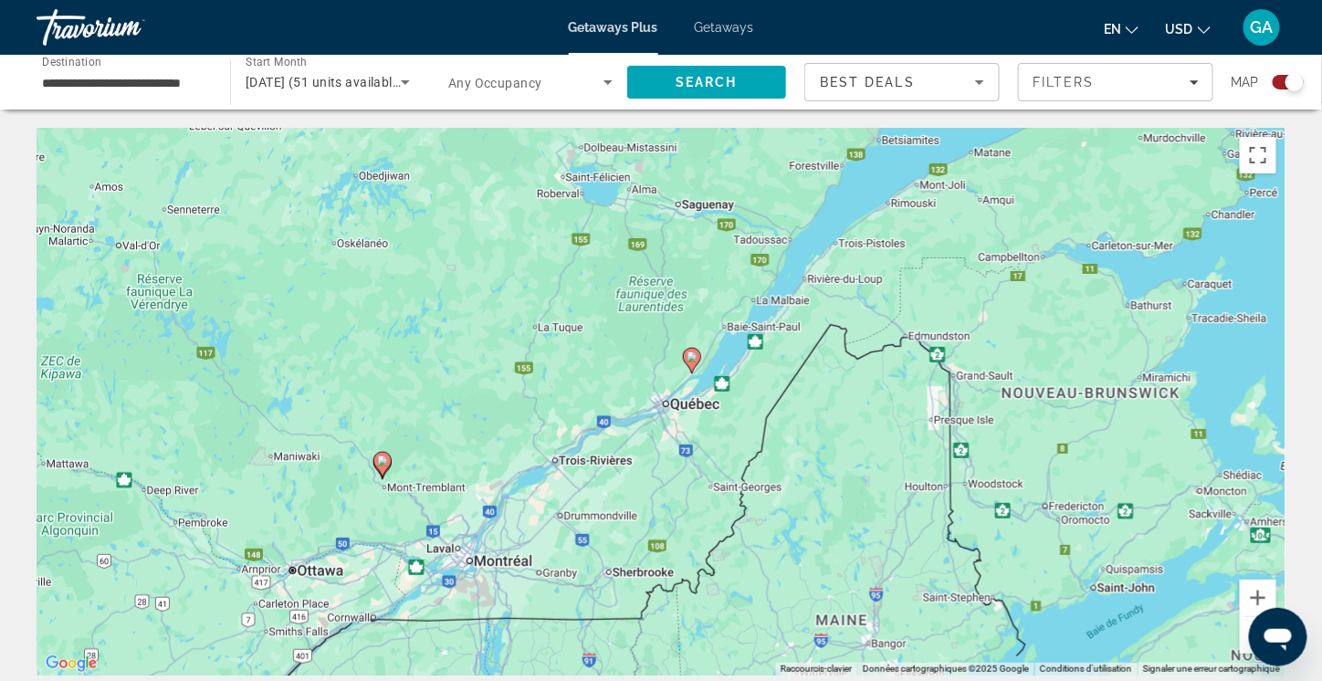
drag, startPoint x: 1029, startPoint y: 410, endPoint x: 803, endPoint y: 456, distance: 230.2
click at [803, 456] on div "Pour activer le glissement du marqueur avec le clavier, appuyez sur Alt+Entrée.…" at bounding box center [661, 402] width 1249 height 548
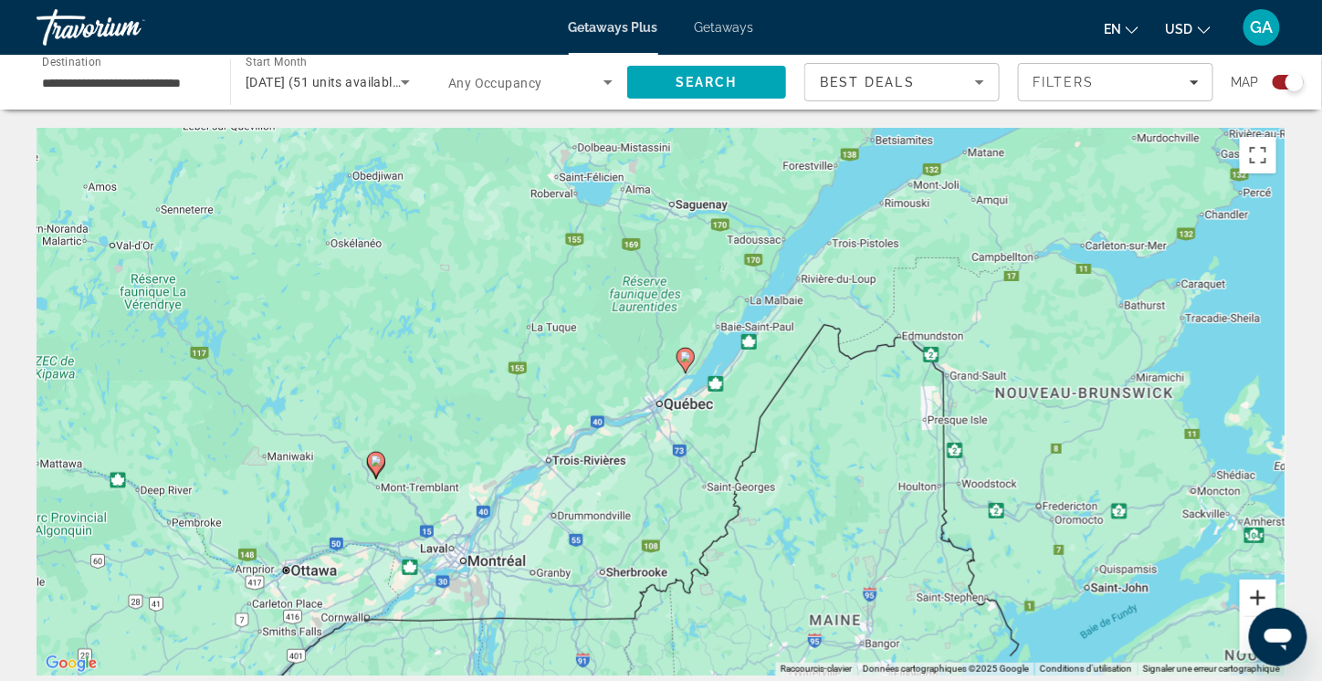
click at [1263, 593] on button "Zoom avant" at bounding box center [1258, 598] width 37 height 37
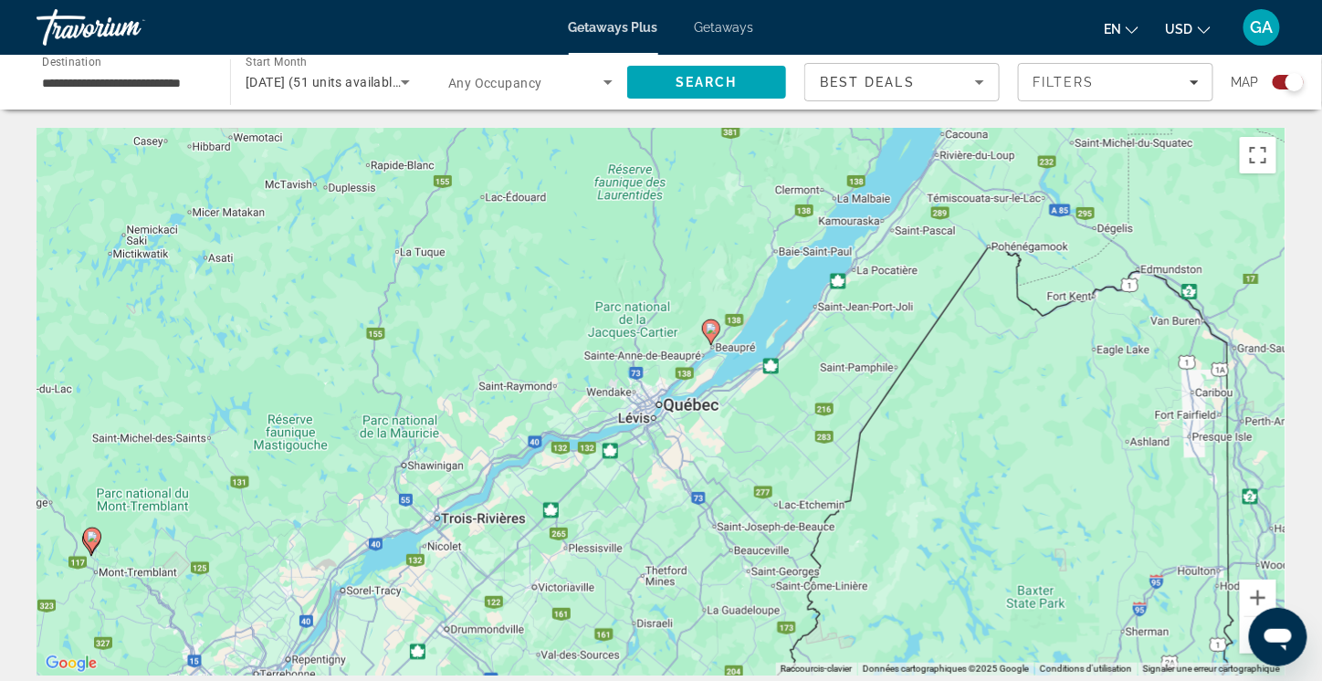
click at [713, 330] on image "Main content" at bounding box center [711, 328] width 11 height 11
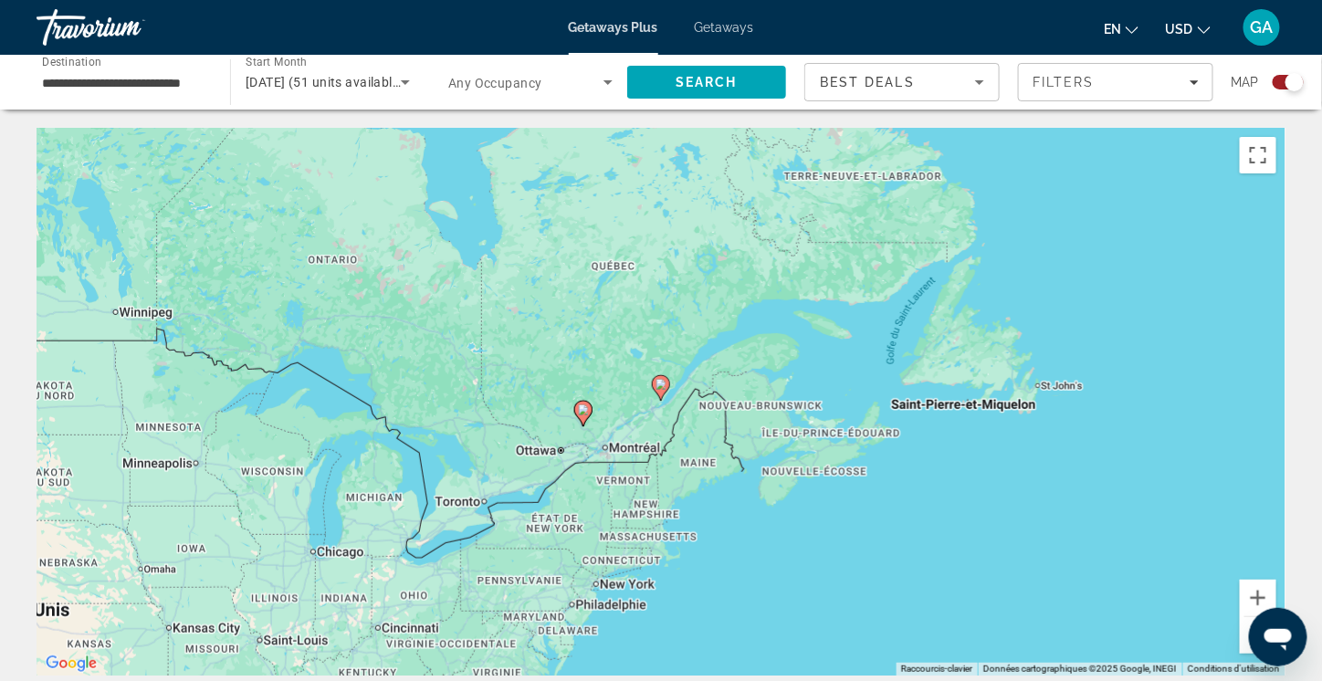
click at [665, 382] on image "Main content" at bounding box center [660, 384] width 11 height 11
type input "**********"
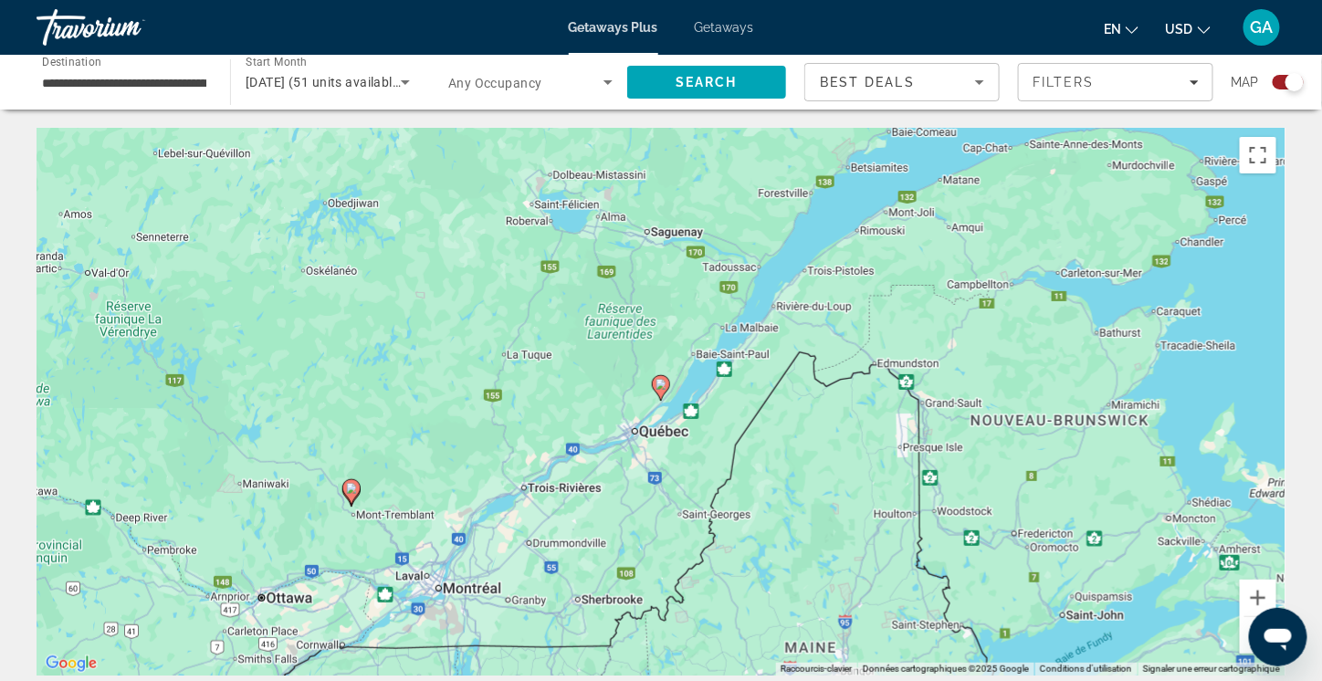
click at [663, 382] on image "Main content" at bounding box center [660, 384] width 11 height 11
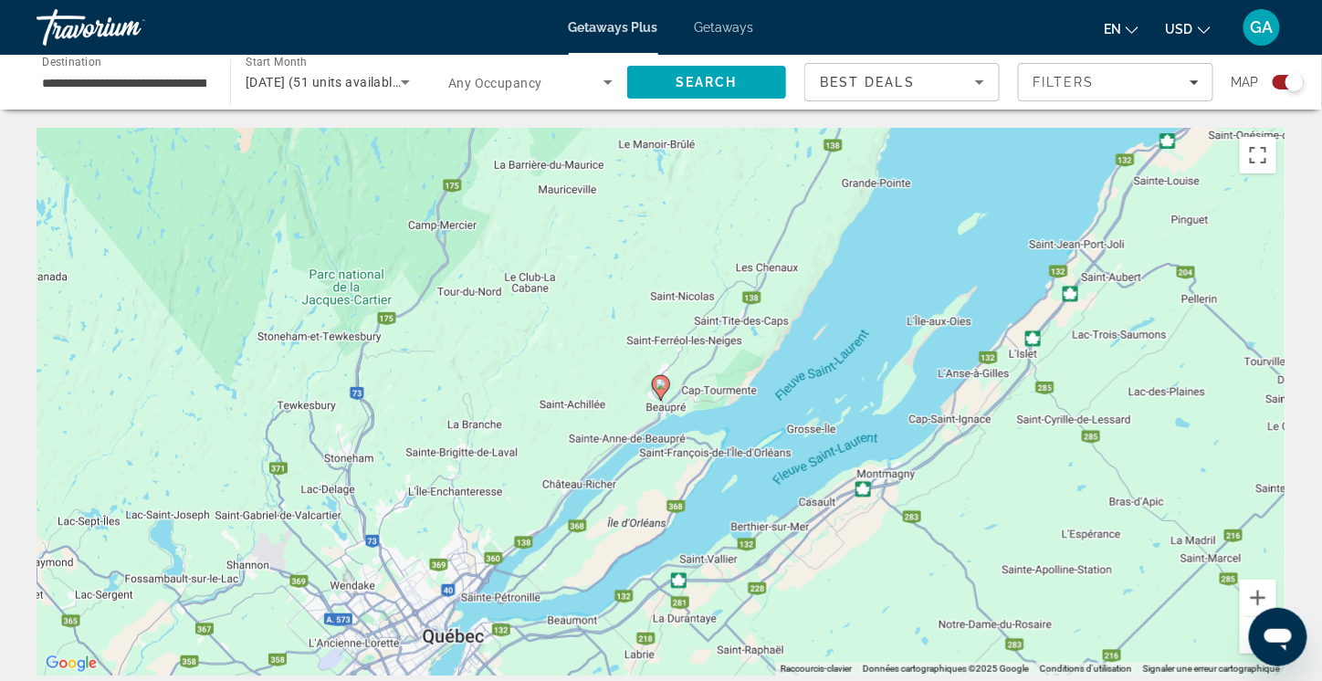
click at [659, 384] on image "Main content" at bounding box center [660, 384] width 11 height 11
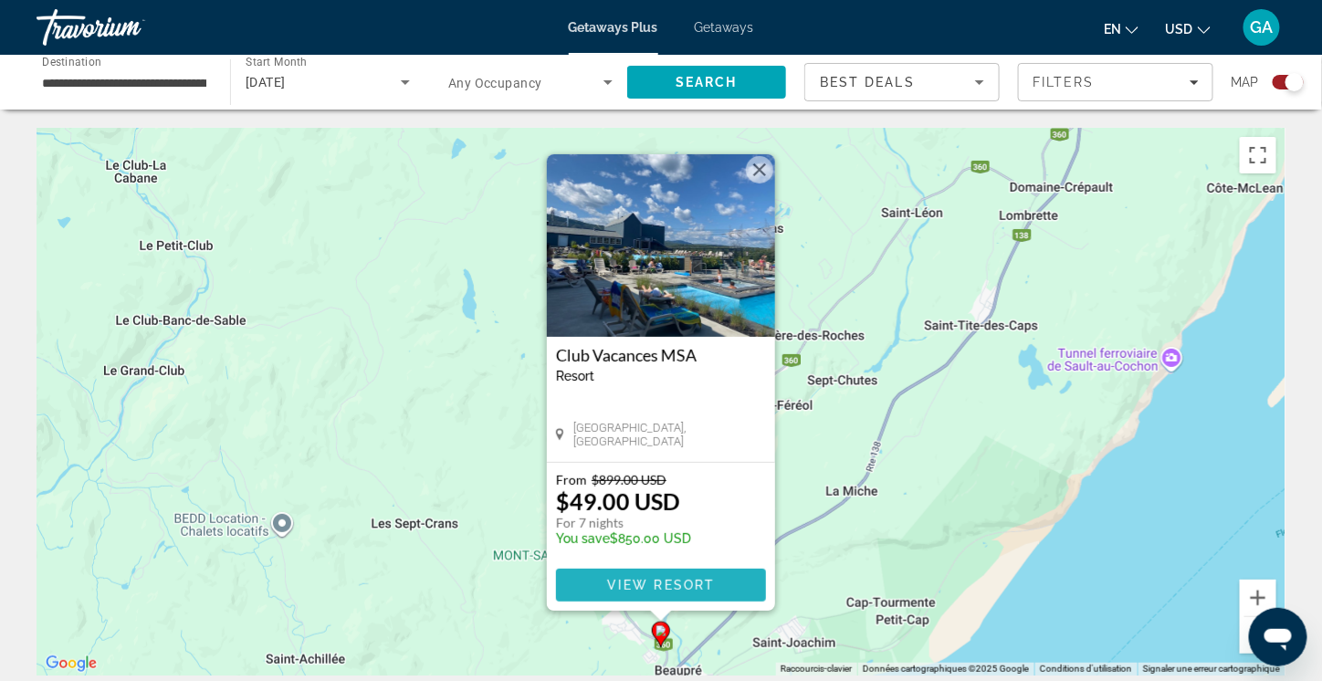
click at [675, 579] on span "View Resort" at bounding box center [661, 585] width 108 height 15
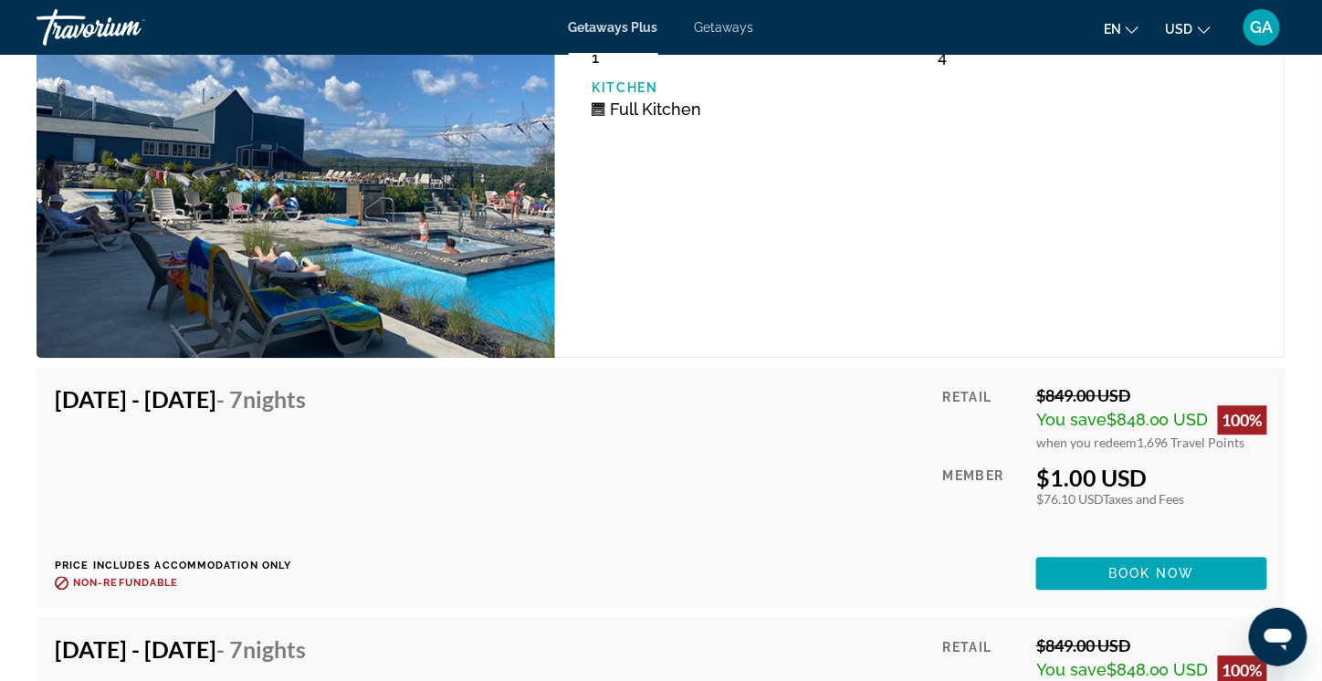
scroll to position [3742, 0]
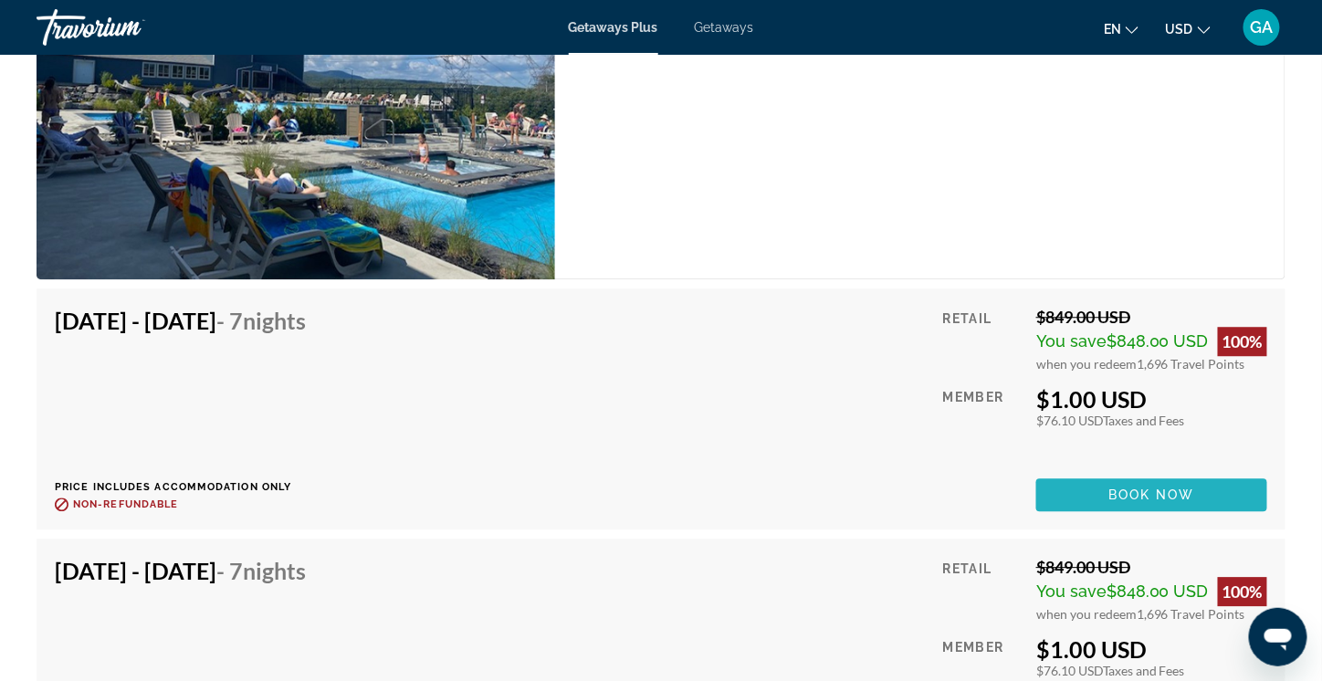
click at [1123, 487] on span "Book now" at bounding box center [1151, 494] width 87 height 15
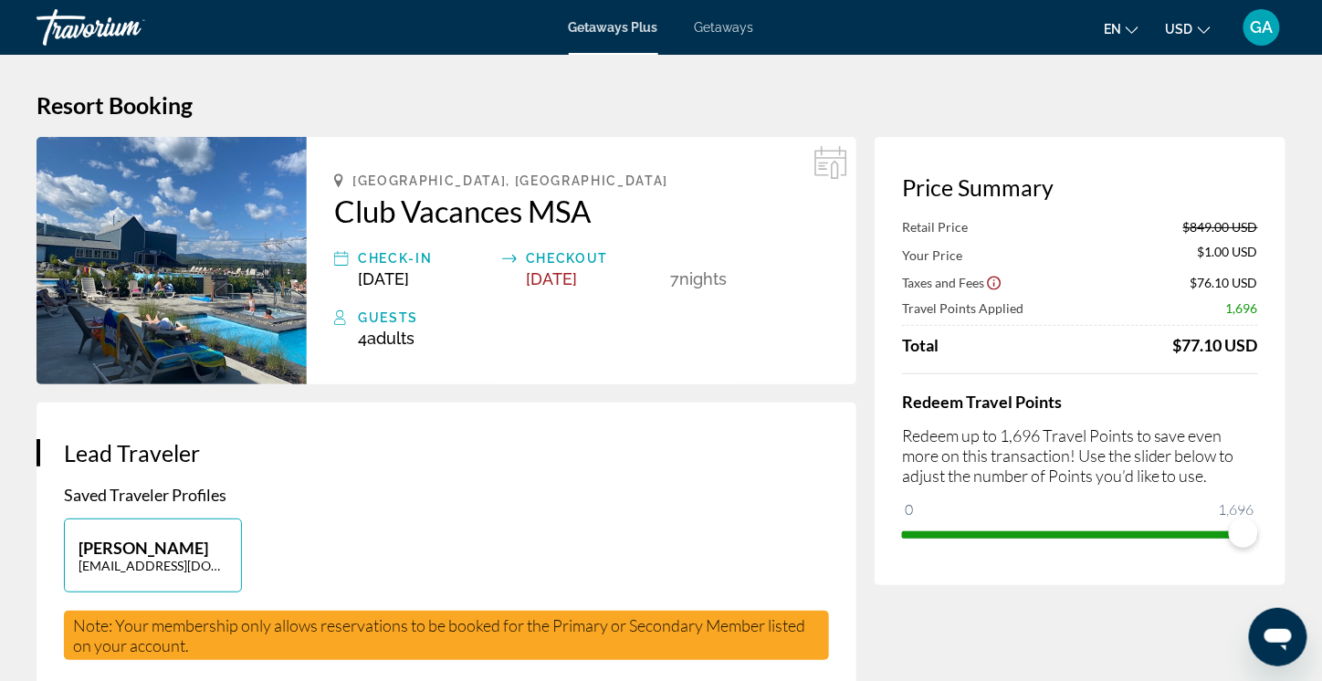
click at [731, 26] on span "Getaways" at bounding box center [724, 27] width 59 height 15
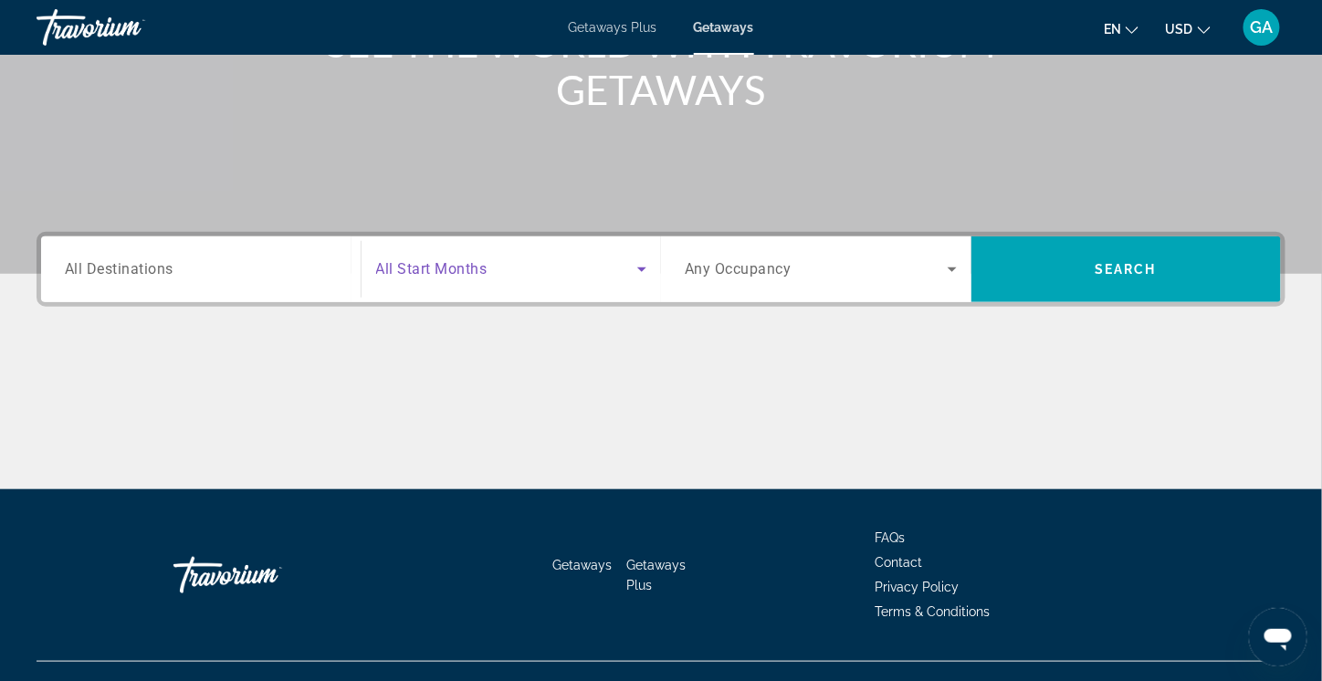
click at [582, 267] on span "Search widget" at bounding box center [507, 269] width 262 height 22
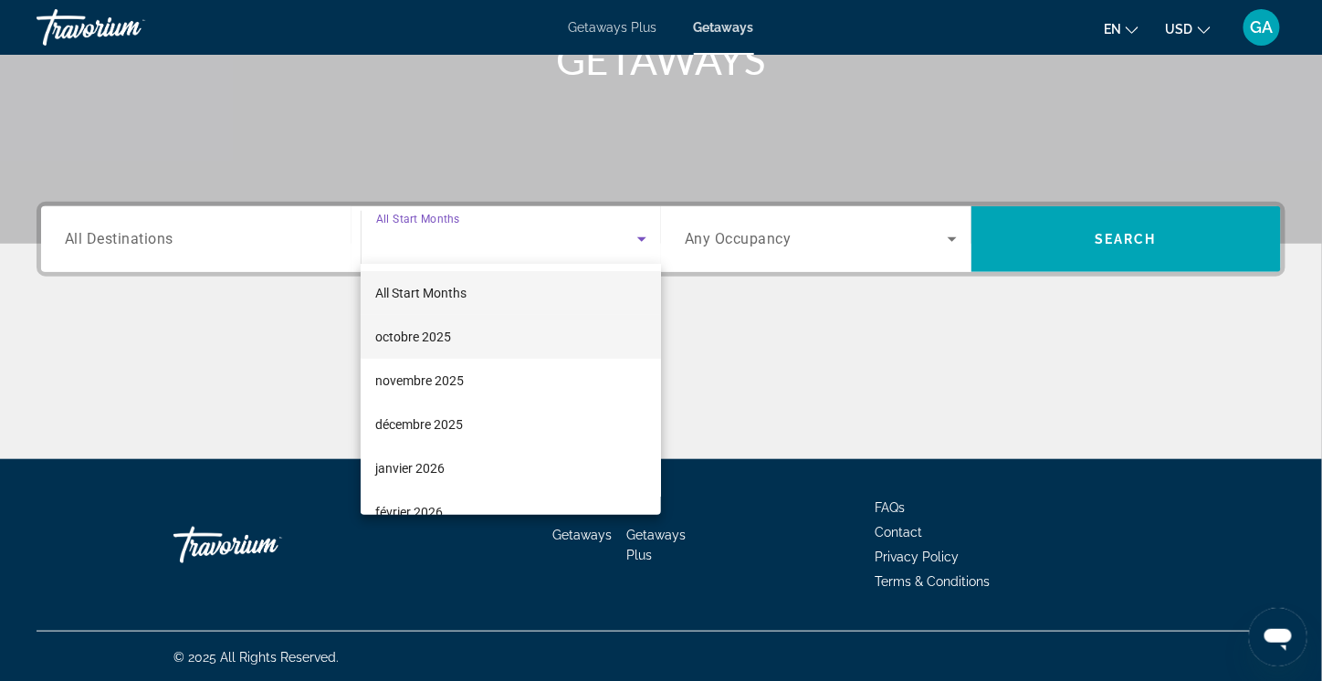
click at [453, 334] on mat-option "octobre 2025" at bounding box center [511, 337] width 300 height 44
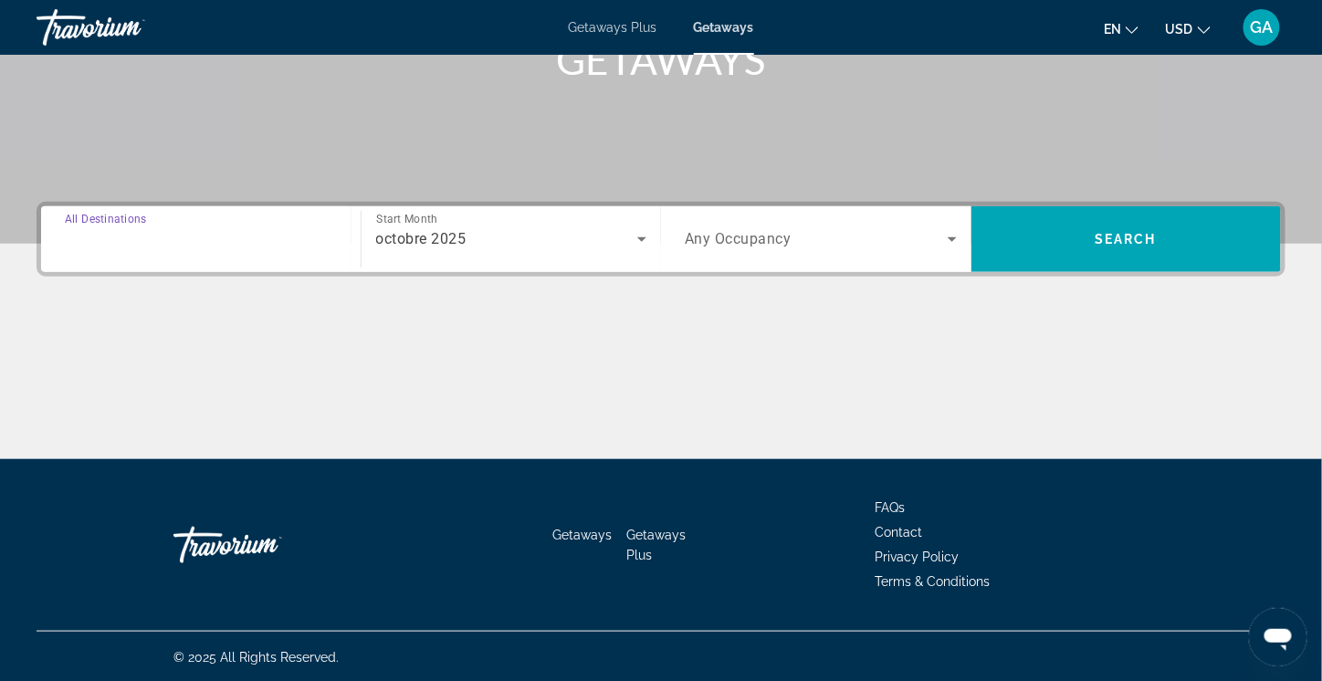
click at [226, 234] on input "Destination All Destinations" at bounding box center [201, 240] width 272 height 22
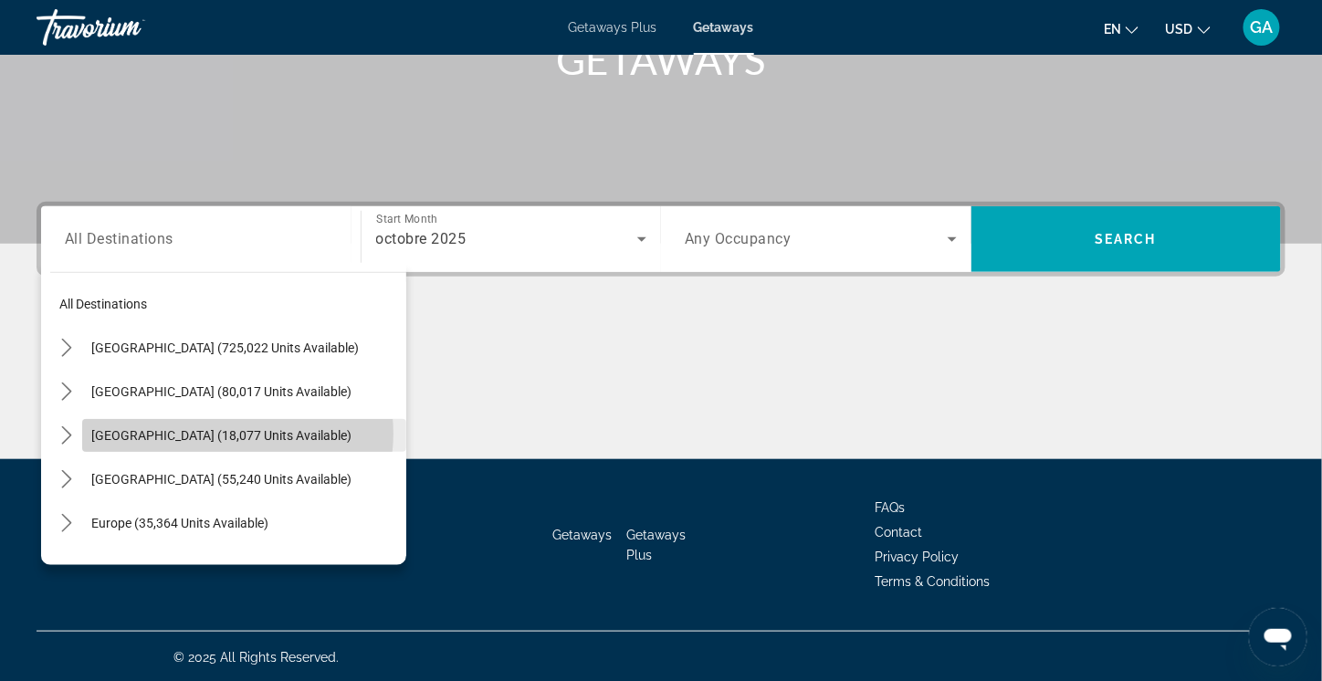
click at [222, 432] on span "[GEOGRAPHIC_DATA] (18,077 units available)" at bounding box center [221, 435] width 260 height 15
type input "**********"
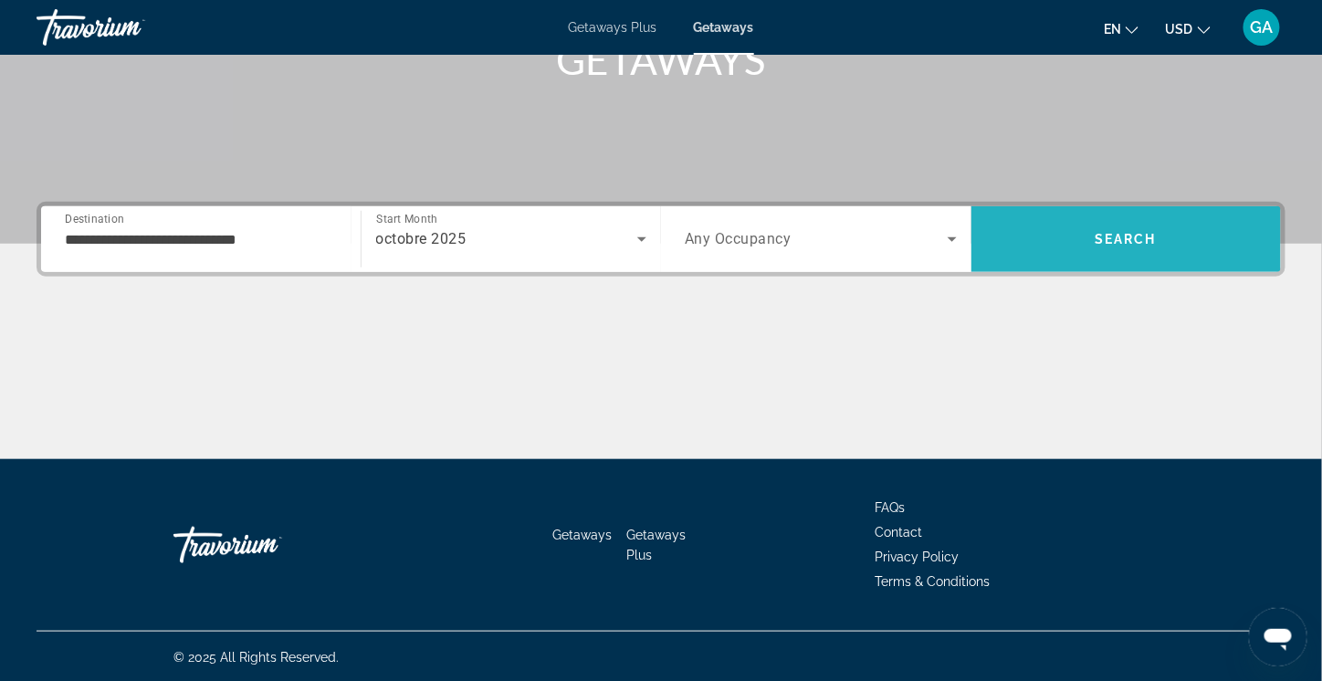
click at [1114, 229] on span "Search" at bounding box center [1126, 239] width 310 height 44
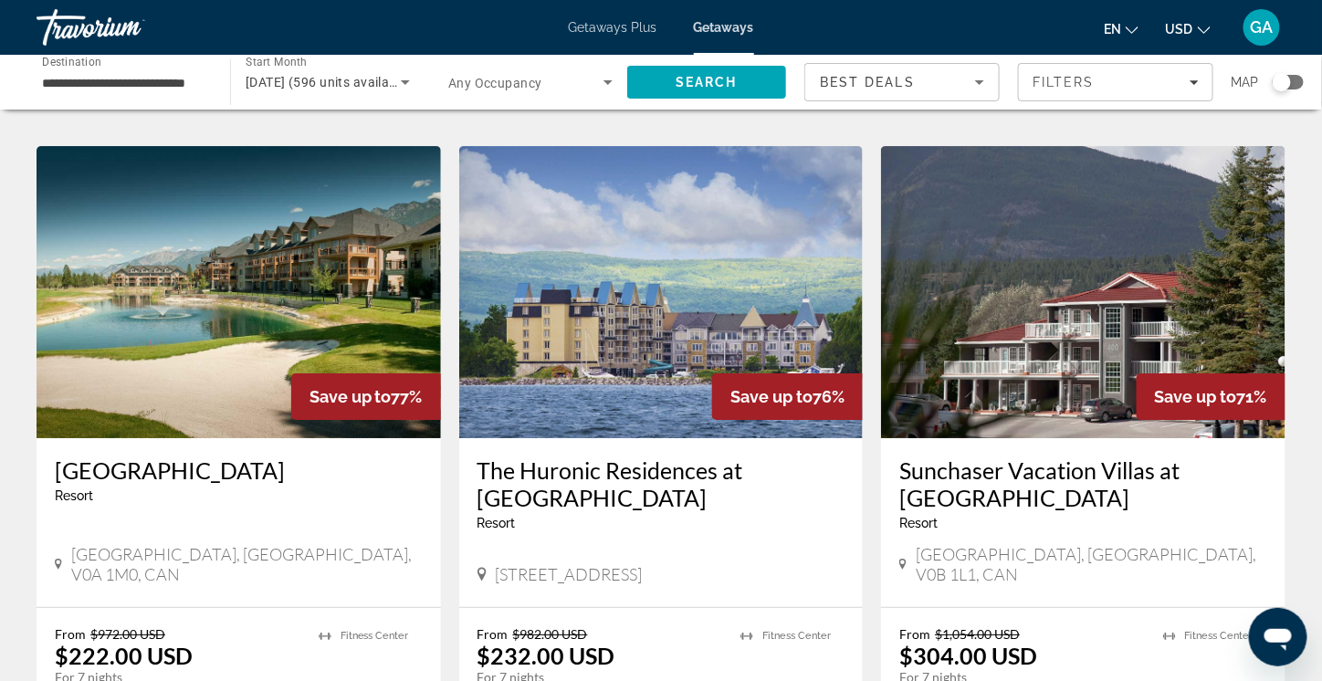
scroll to position [2008, 0]
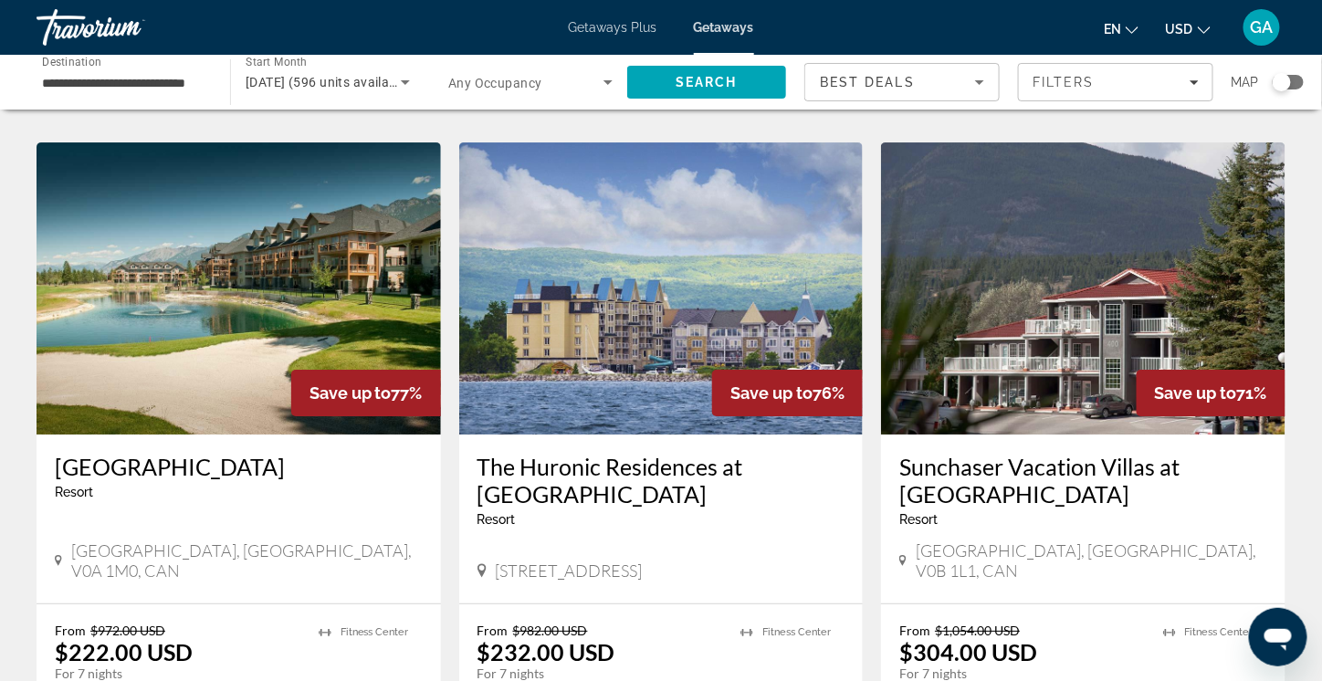
click at [1291, 80] on div "Search widget" at bounding box center [1287, 82] width 31 height 15
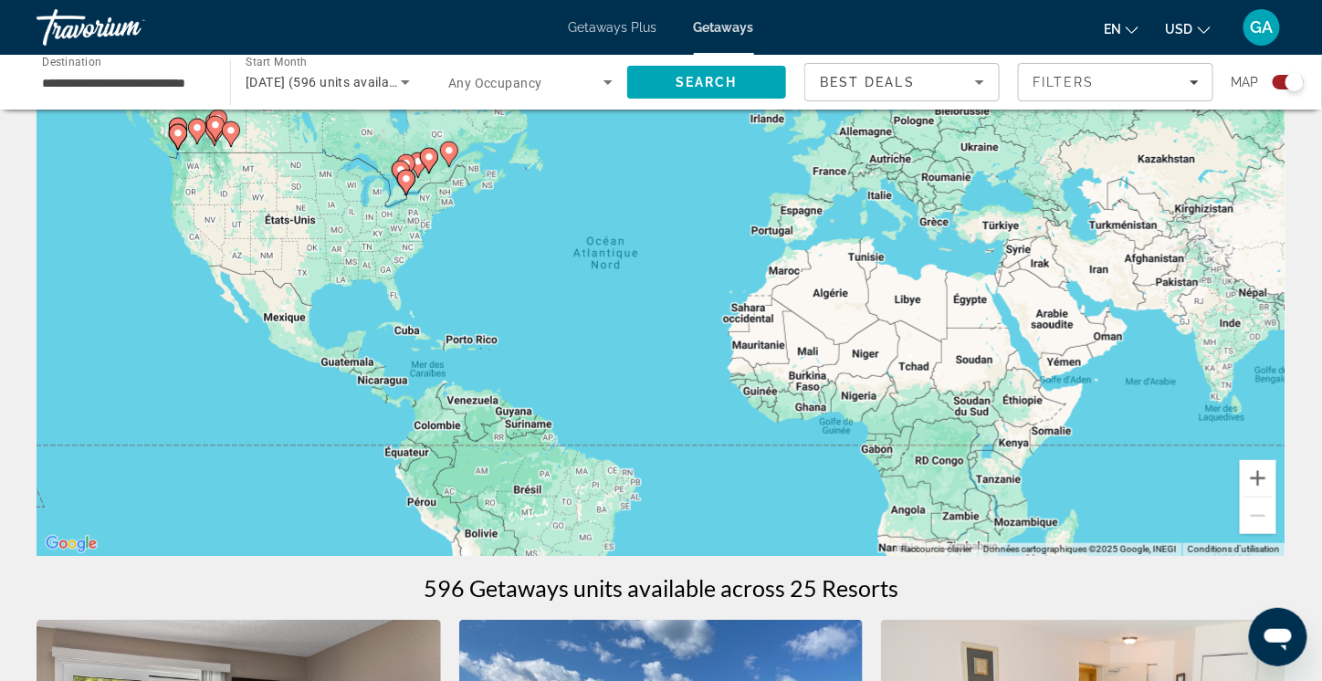
scroll to position [0, 0]
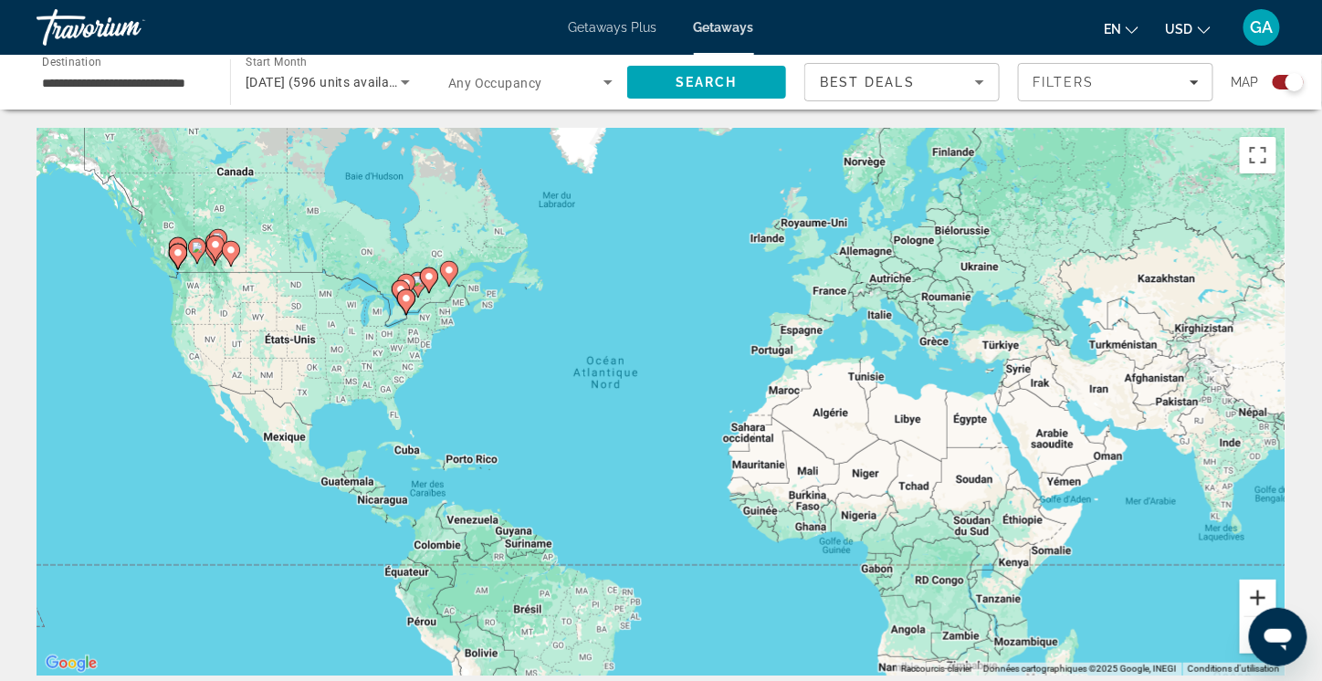
click at [1261, 599] on button "Zoom avant" at bounding box center [1258, 598] width 37 height 37
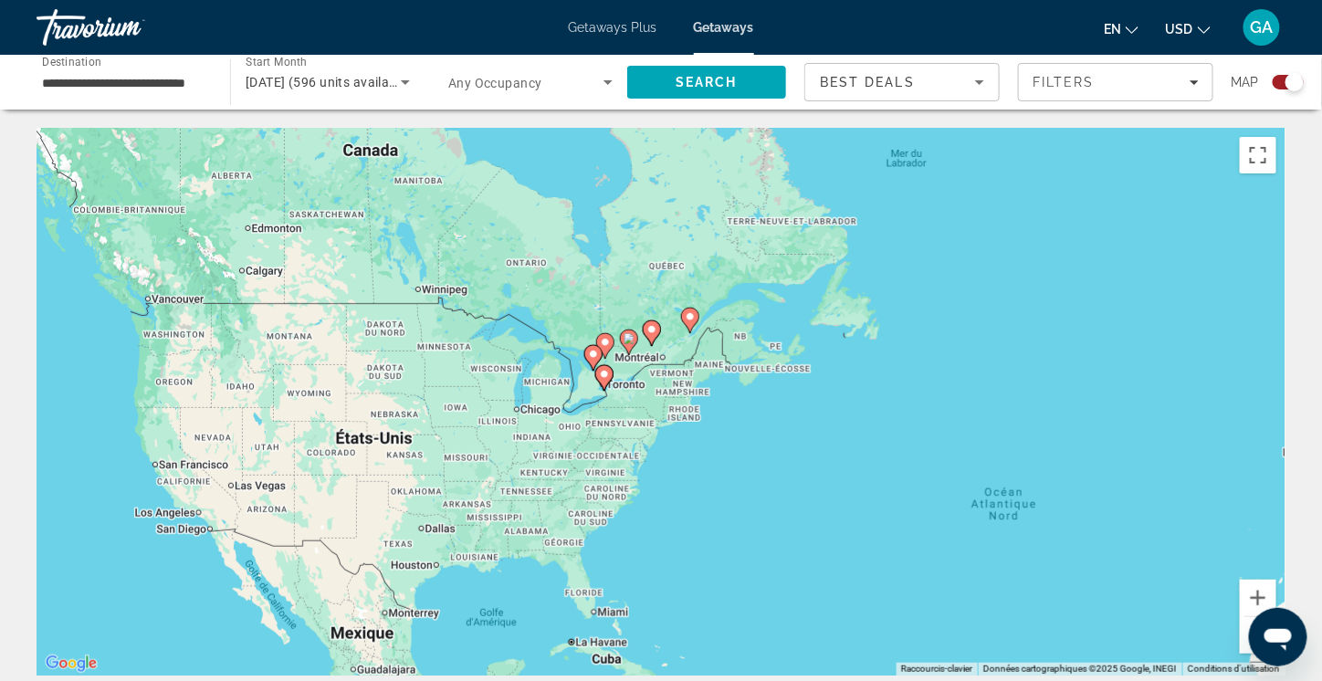
drag, startPoint x: 344, startPoint y: 267, endPoint x: 801, endPoint y: 430, distance: 484.4
click at [801, 430] on div "Pour activer le glissement du marqueur avec le clavier, appuyez sur Alt+Entrée.…" at bounding box center [661, 402] width 1249 height 548
click at [1257, 592] on button "Zoom avant" at bounding box center [1258, 598] width 37 height 37
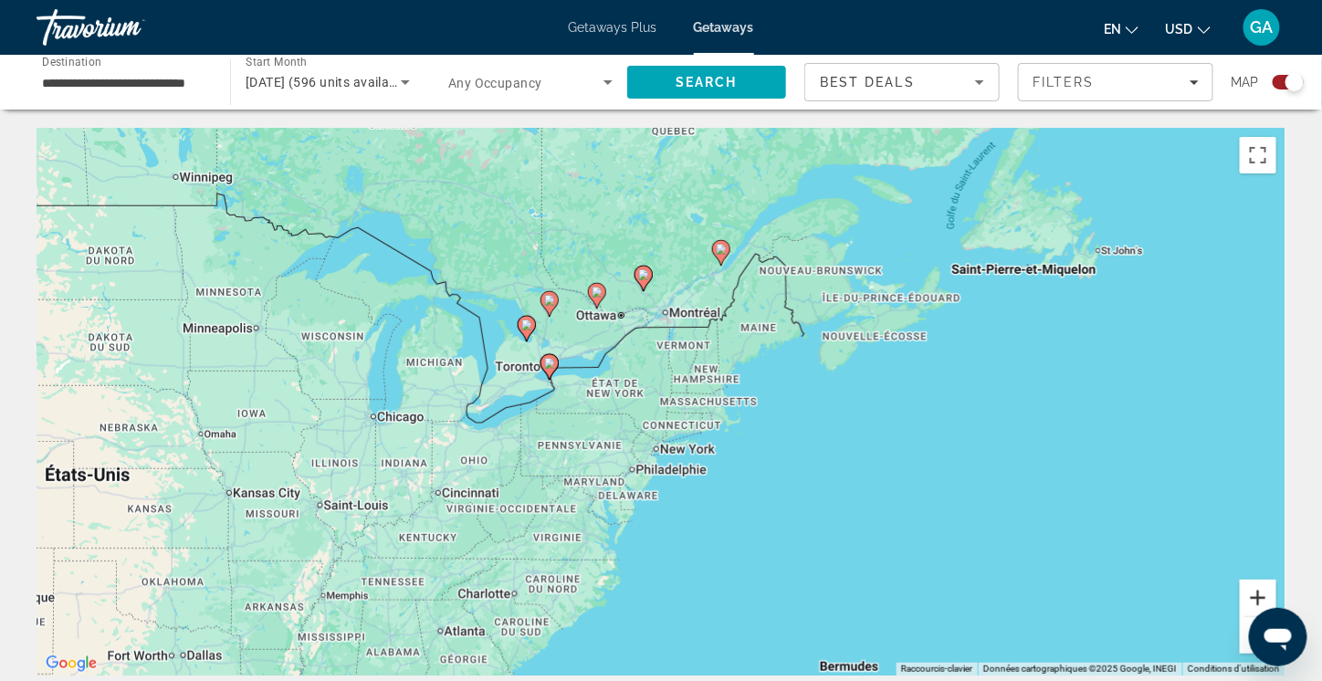
click at [1257, 592] on button "Zoom avant" at bounding box center [1258, 598] width 37 height 37
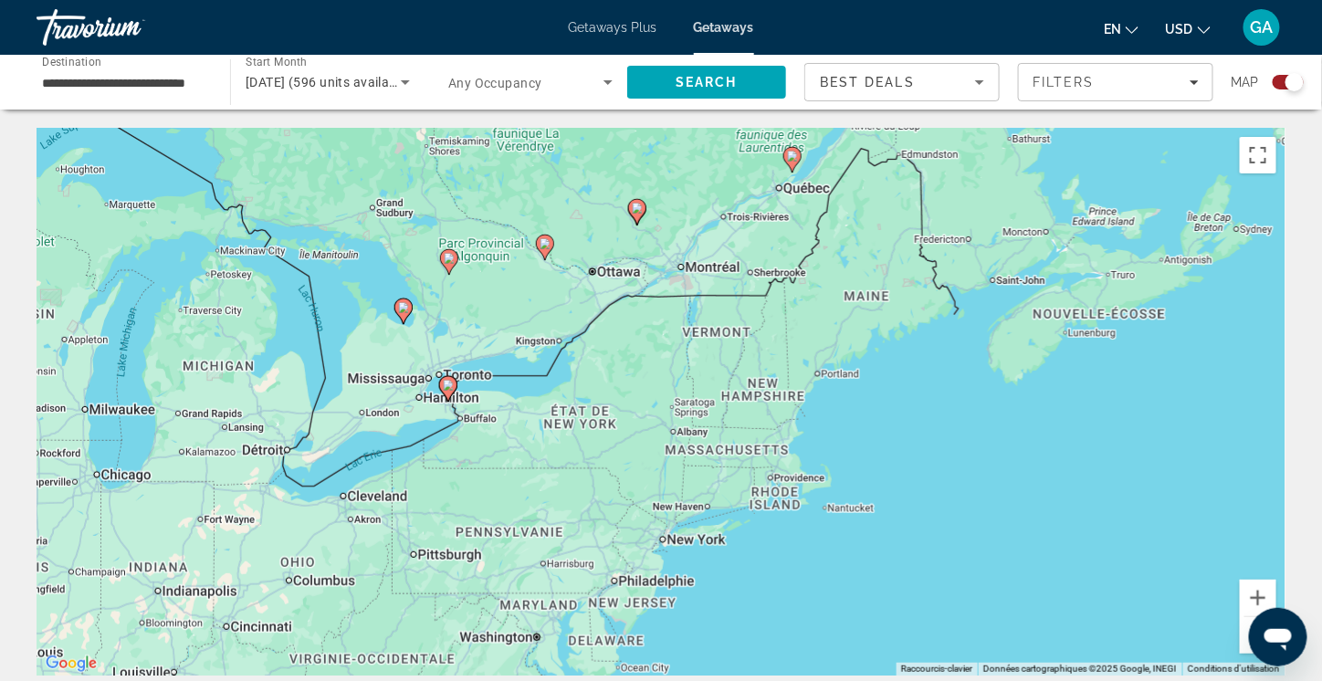
drag, startPoint x: 785, startPoint y: 336, endPoint x: 834, endPoint y: 444, distance: 118.4
click at [835, 445] on div "Pour activer le glissement du marqueur avec le clavier, appuyez sur Alt+Entrée.…" at bounding box center [661, 402] width 1249 height 548
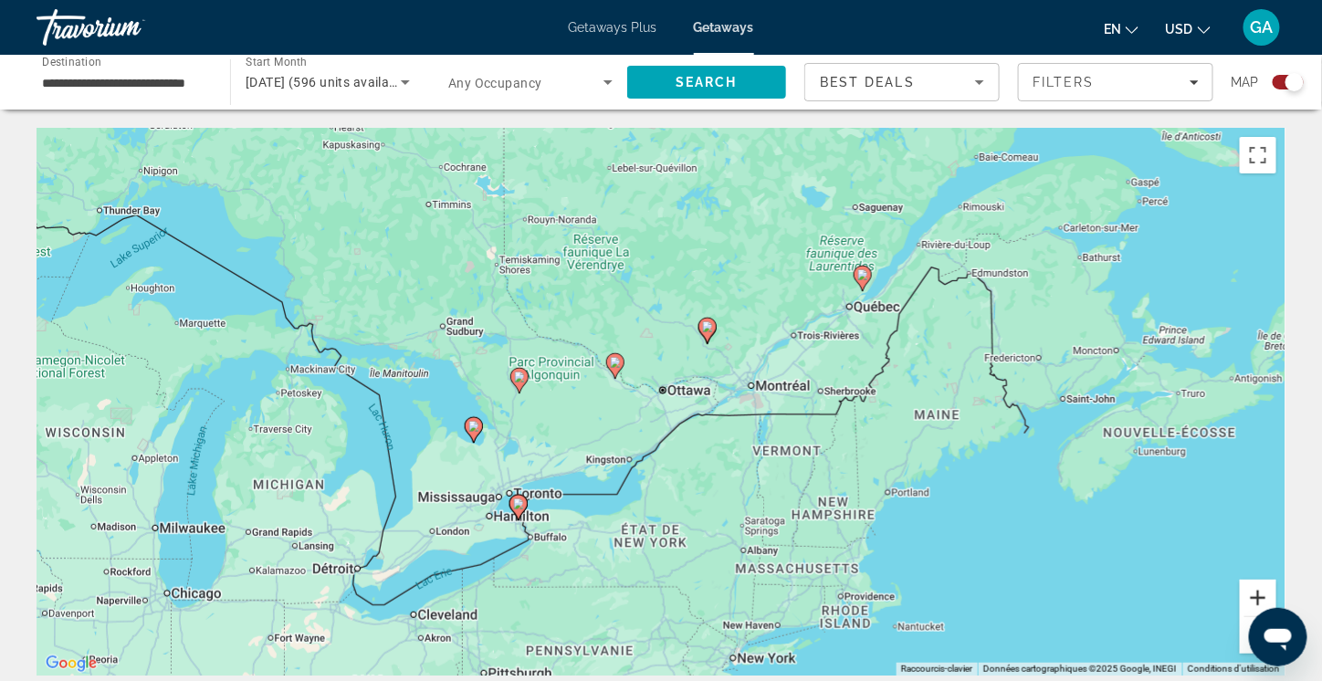
click at [1261, 594] on button "Zoom avant" at bounding box center [1258, 598] width 37 height 37
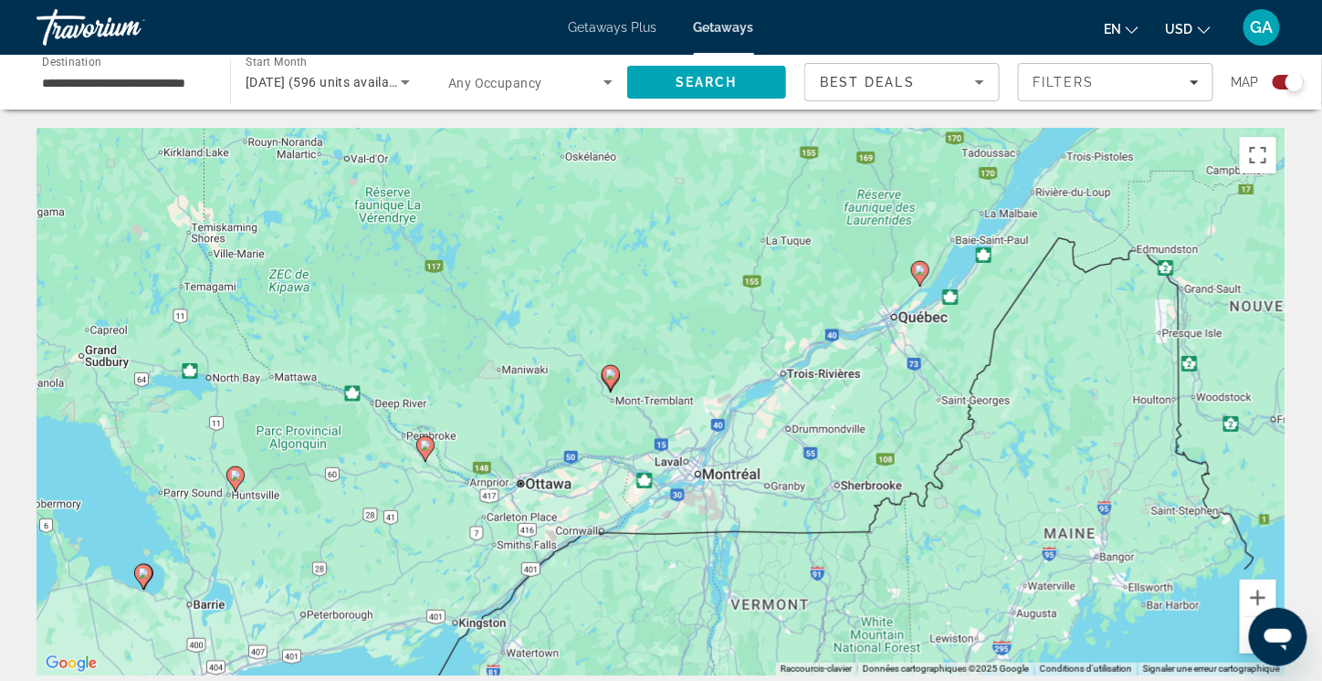
drag, startPoint x: 1089, startPoint y: 266, endPoint x: 812, endPoint y: 482, distance: 351.1
click at [814, 485] on div "Pour activer le glissement du marqueur avec le clavier, appuyez sur Alt+Entrée.…" at bounding box center [661, 402] width 1249 height 548
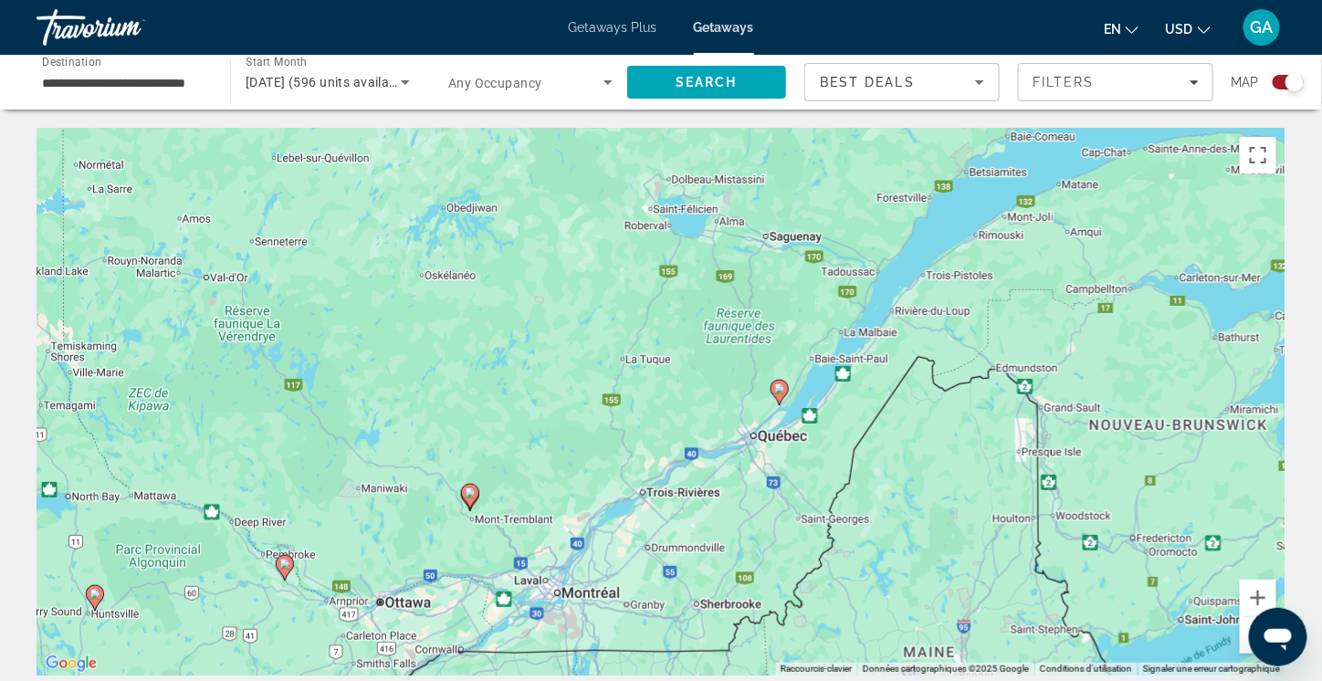
click at [781, 390] on image "Main content" at bounding box center [779, 388] width 11 height 11
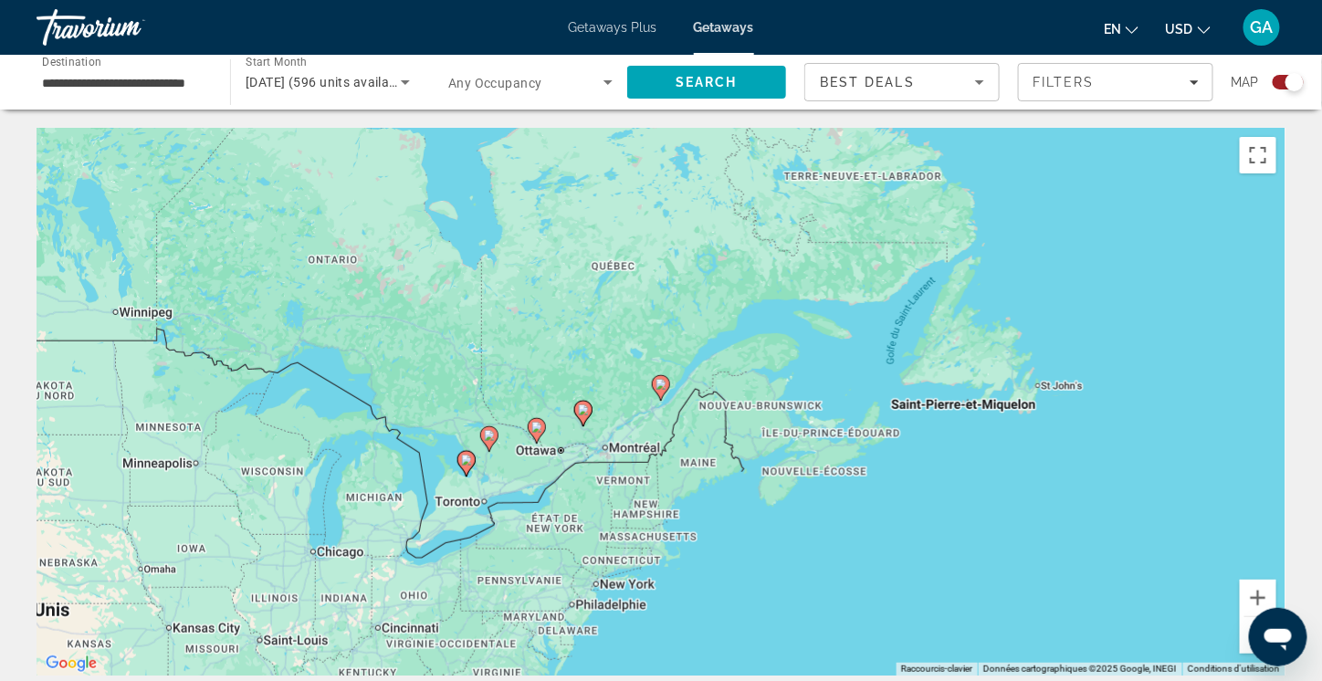
click at [663, 388] on image "Main content" at bounding box center [660, 384] width 11 height 11
type input "**********"
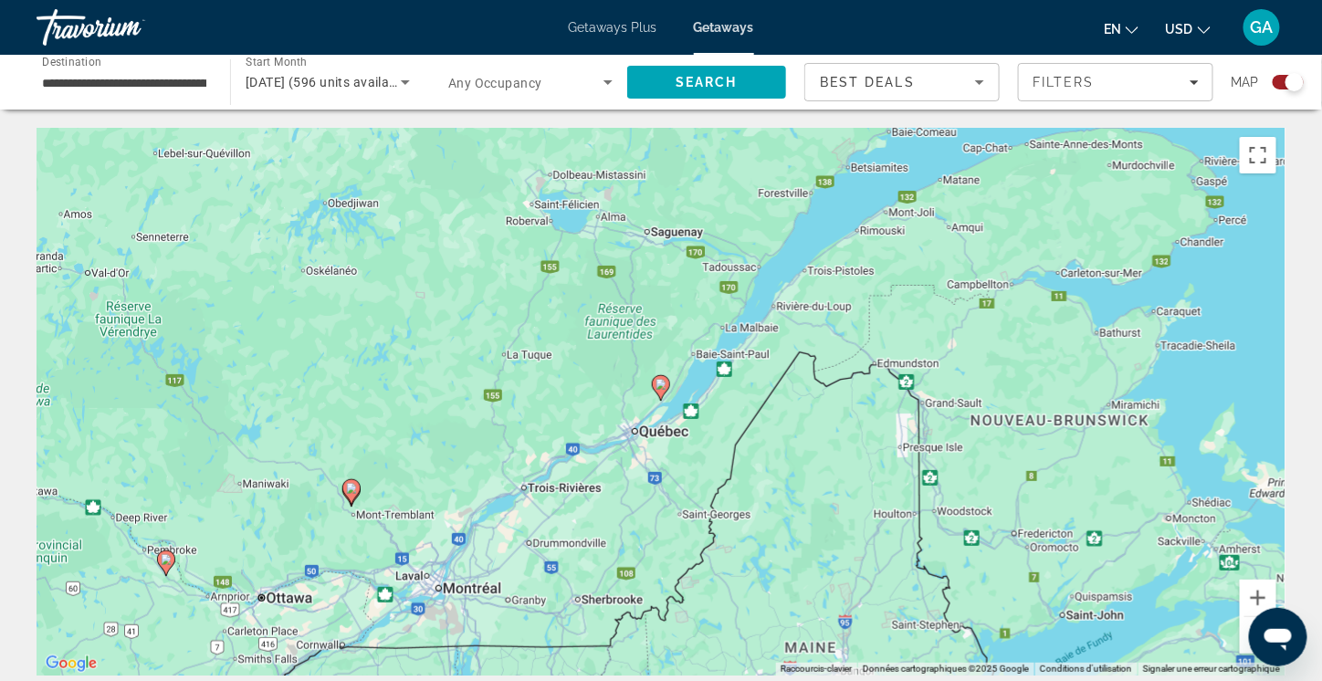
click at [663, 388] on image "Main content" at bounding box center [660, 384] width 11 height 11
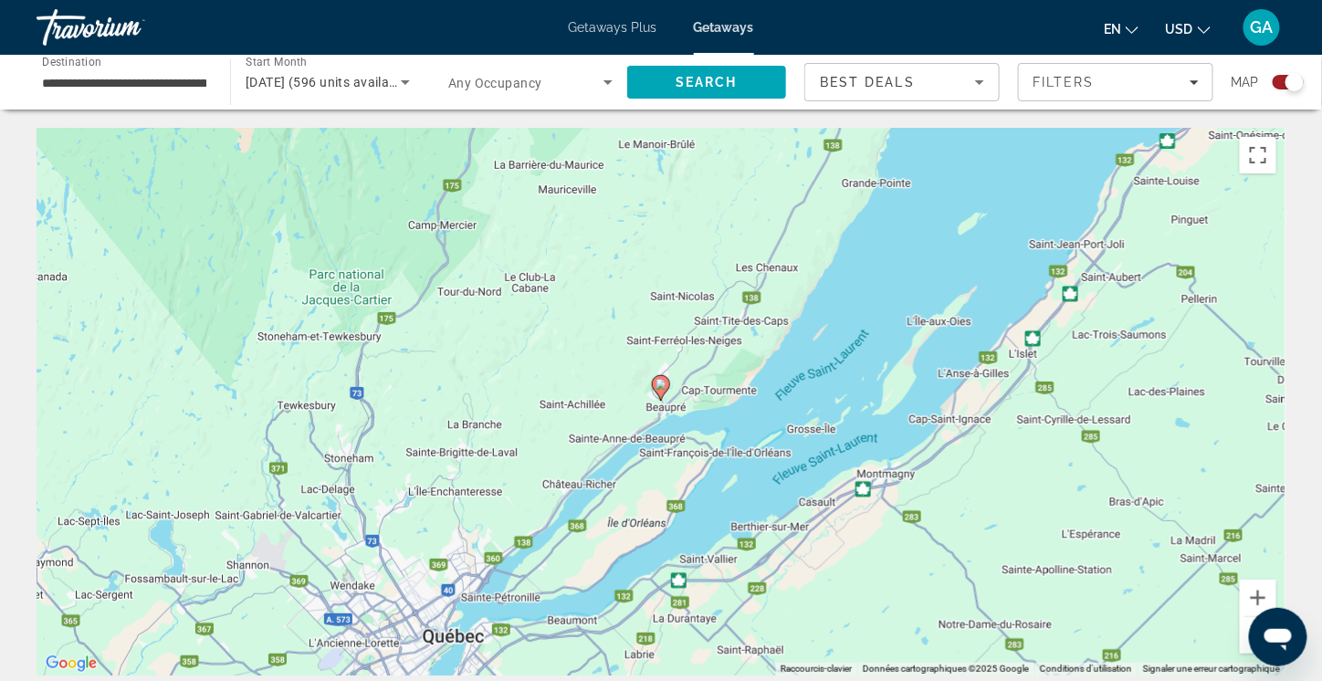
click at [663, 388] on image "Main content" at bounding box center [660, 384] width 11 height 11
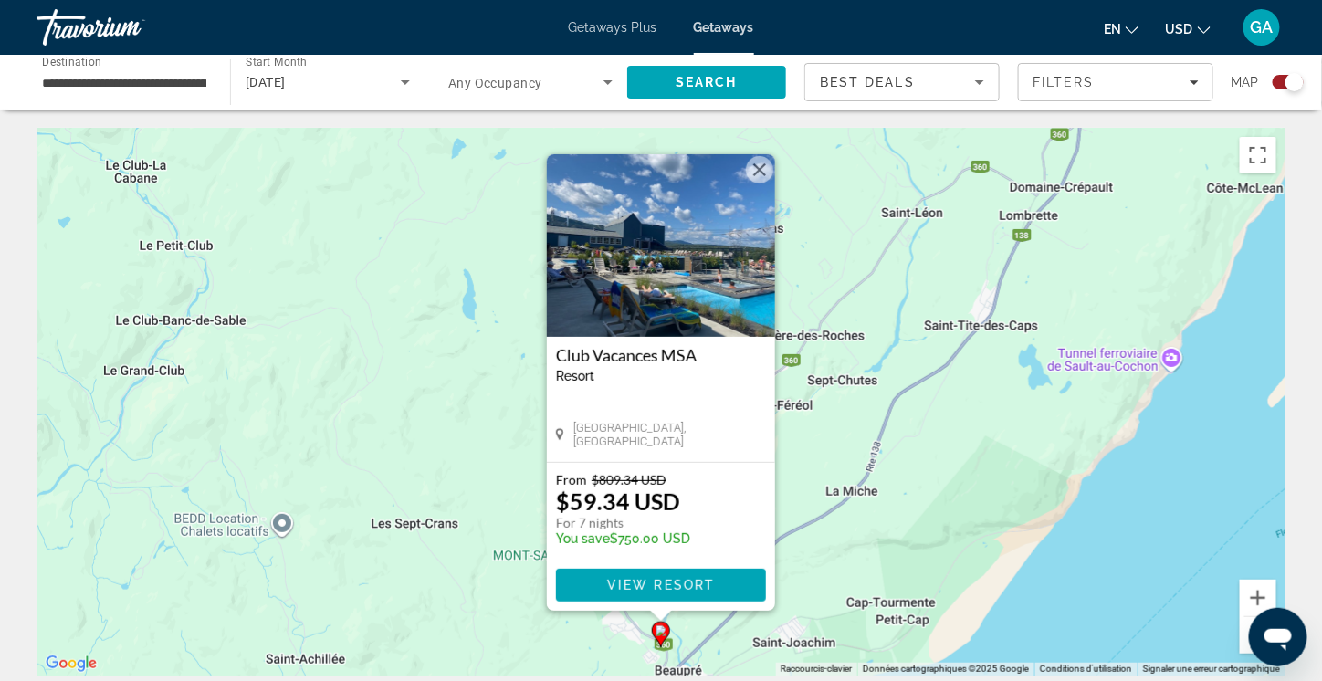
click at [651, 355] on h3 "Club Vacances MSA" at bounding box center [661, 355] width 210 height 18
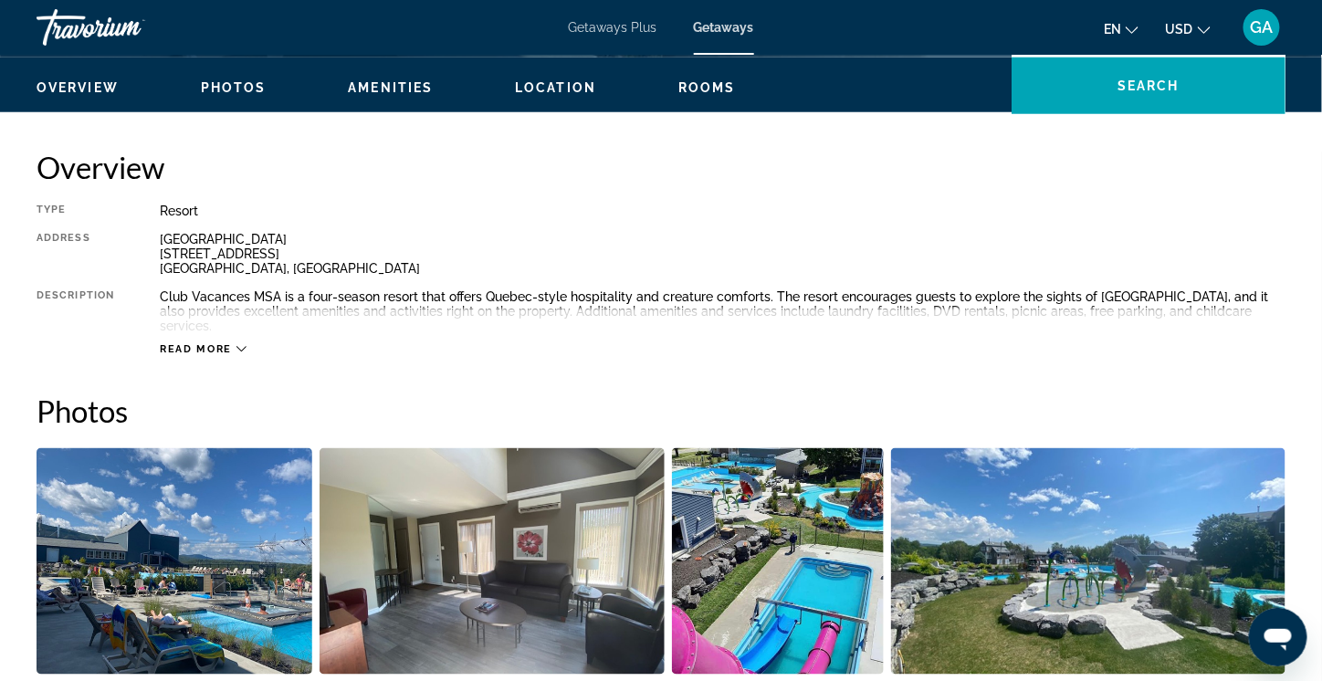
scroll to position [548, 0]
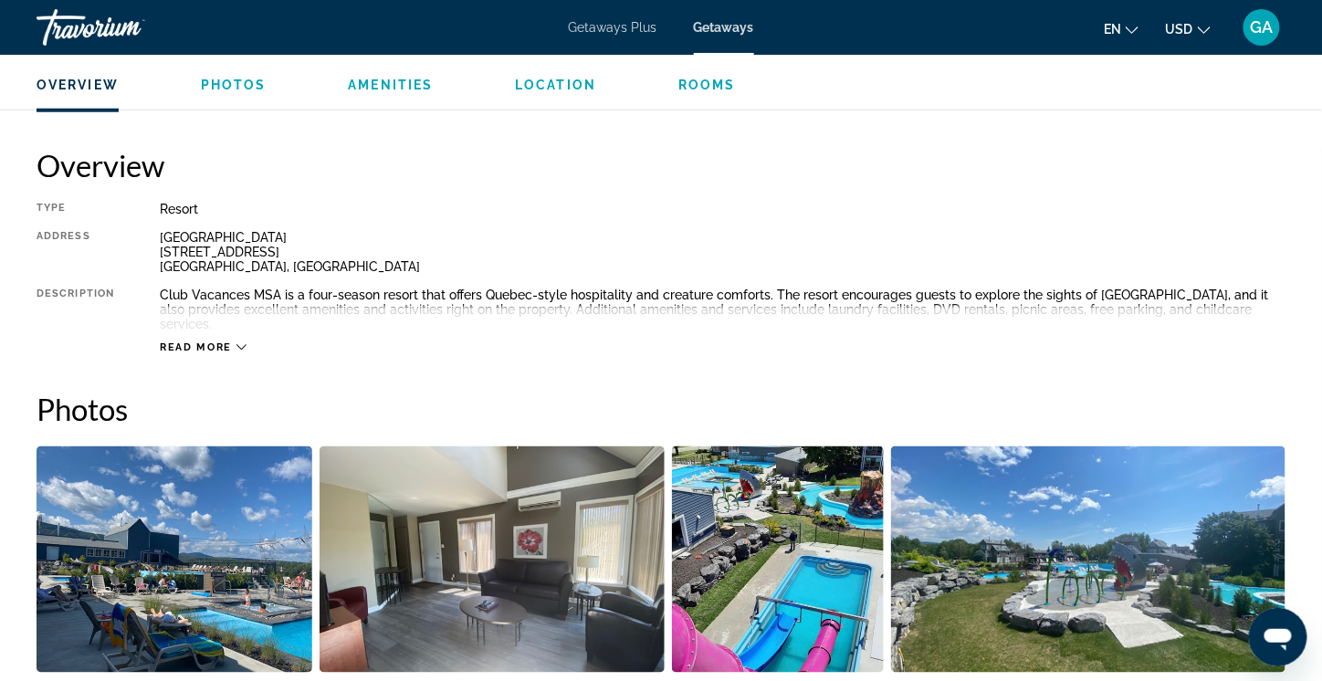
click at [243, 342] on icon "Main content" at bounding box center [241, 347] width 10 height 10
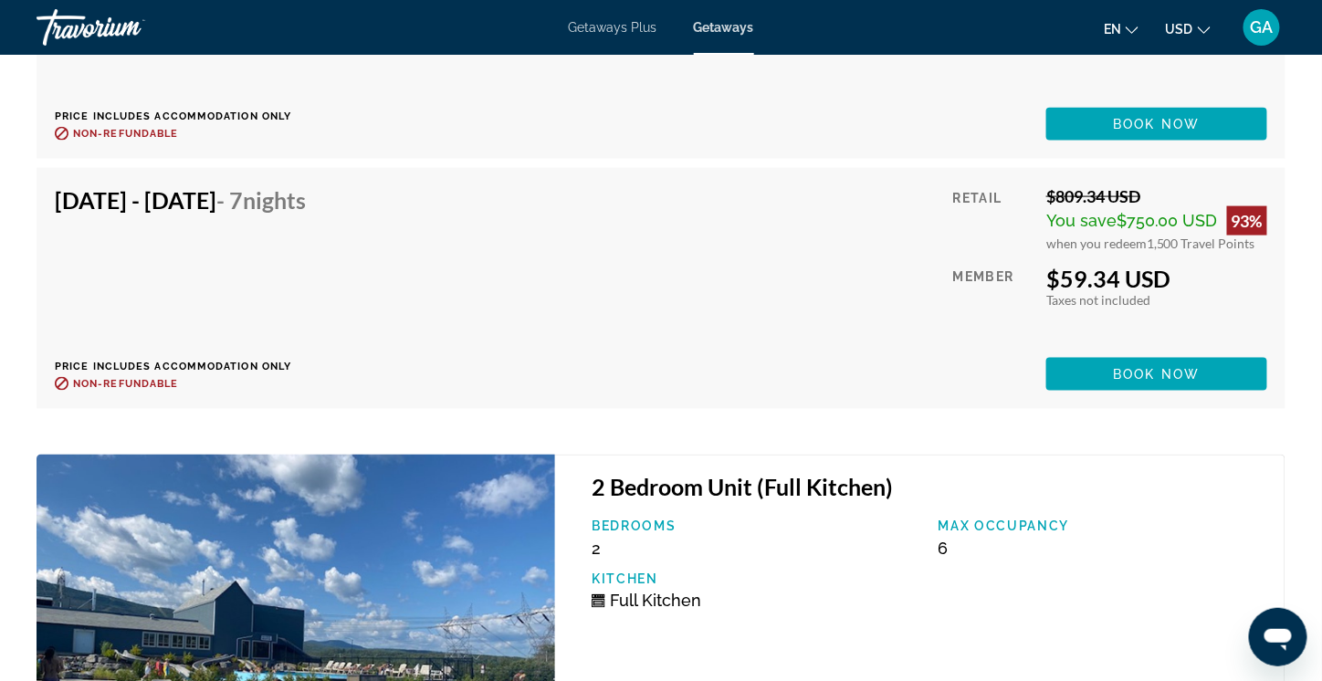
scroll to position [5385, 0]
